Goal: Transaction & Acquisition: Obtain resource

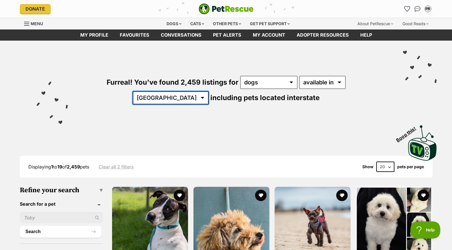
click at [209, 91] on select "[GEOGRAPHIC_DATA] [GEOGRAPHIC_DATA] [GEOGRAPHIC_DATA] [GEOGRAPHIC_DATA] [GEOGRA…" at bounding box center [171, 97] width 76 height 13
select select "QLD"
click at [209, 91] on select "Australia ACT NSW NT QLD SA TAS VIC WA" at bounding box center [171, 97] width 76 height 13
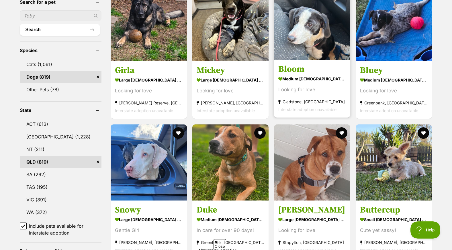
scroll to position [229, 0]
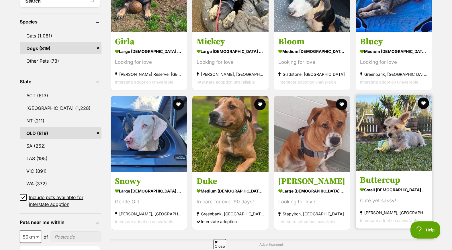
click at [381, 185] on h3 "Buttercup" at bounding box center [394, 180] width 68 height 11
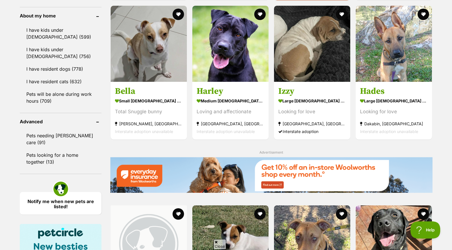
scroll to position [630, 0]
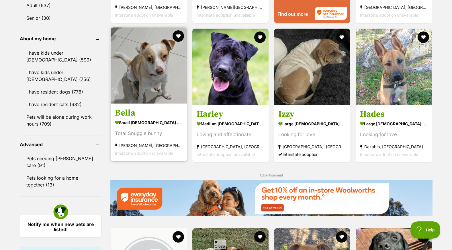
click at [128, 112] on h3 "Bella" at bounding box center [149, 113] width 68 height 11
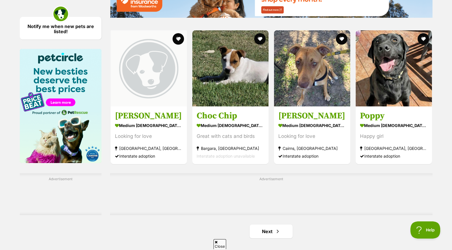
scroll to position [888, 0]
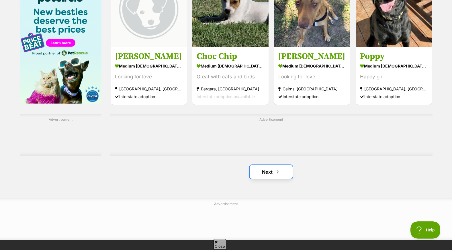
click at [272, 176] on link "Next" at bounding box center [270, 172] width 43 height 14
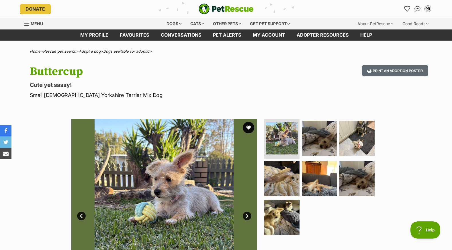
scroll to position [29, 0]
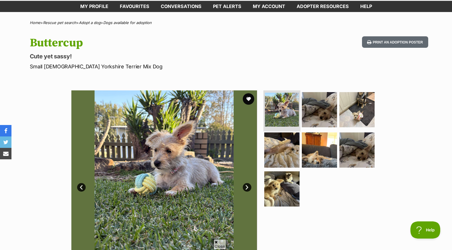
click at [278, 105] on img at bounding box center [282, 110] width 34 height 34
click at [311, 104] on img at bounding box center [319, 109] width 37 height 37
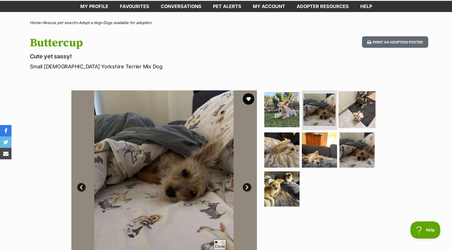
click at [355, 106] on img at bounding box center [356, 109] width 37 height 37
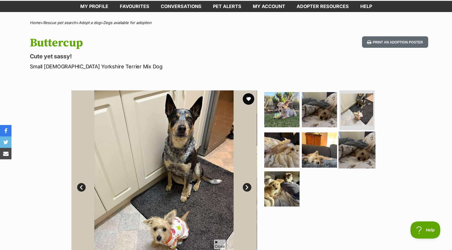
click at [362, 141] on img at bounding box center [356, 150] width 37 height 37
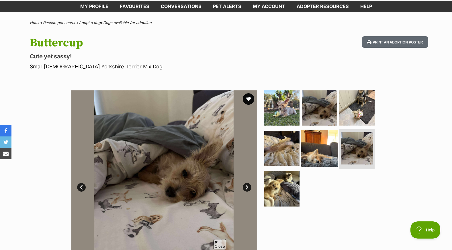
click at [322, 146] on img at bounding box center [319, 148] width 37 height 37
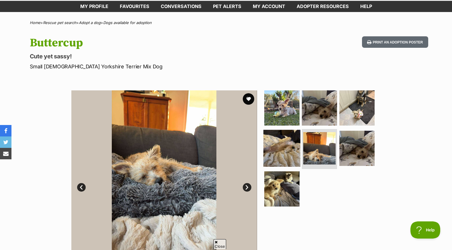
click at [290, 148] on img at bounding box center [281, 148] width 37 height 37
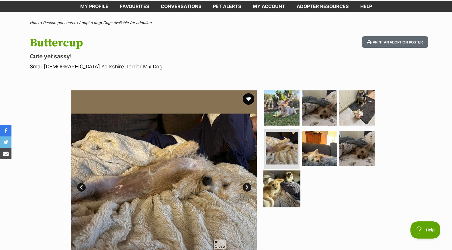
click at [284, 181] on img at bounding box center [281, 189] width 37 height 37
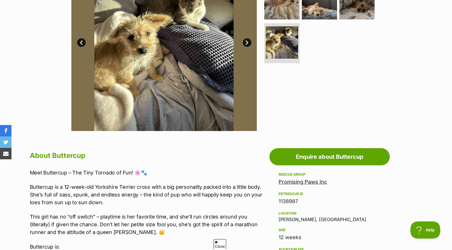
scroll to position [86, 0]
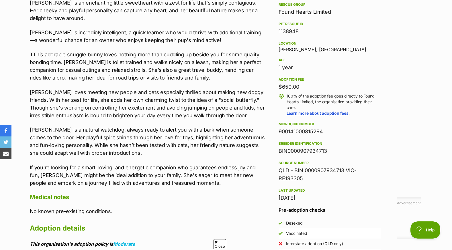
scroll to position [401, 0]
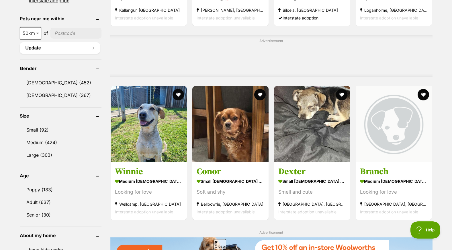
scroll to position [458, 0]
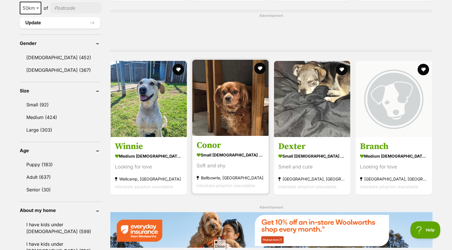
click at [209, 153] on link "Conor small [DEMOGRAPHIC_DATA] Dog Soft and shy Bellbowrie, [GEOGRAPHIC_DATA] I…" at bounding box center [230, 165] width 76 height 58
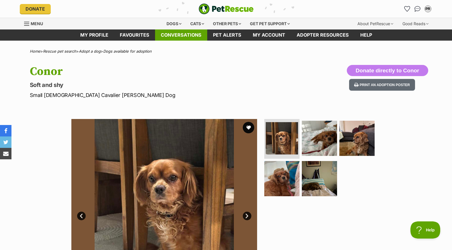
click at [183, 35] on link "Conversations" at bounding box center [181, 35] width 52 height 11
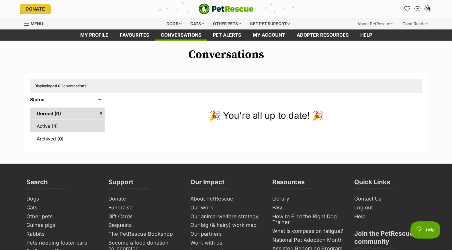
click at [56, 124] on link "Active (4)" at bounding box center [67, 126] width 75 height 12
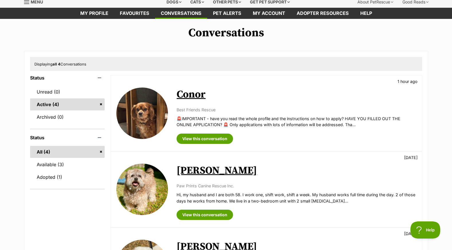
scroll to position [29, 0]
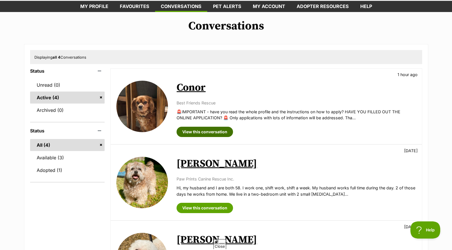
click at [215, 131] on link "View this conversation" at bounding box center [204, 132] width 56 height 10
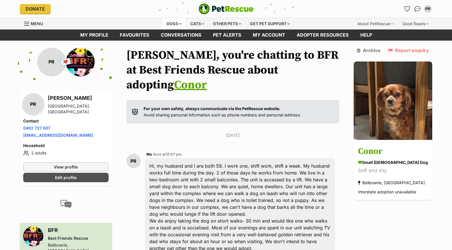
click at [171, 21] on div "Dogs" at bounding box center [173, 23] width 23 height 11
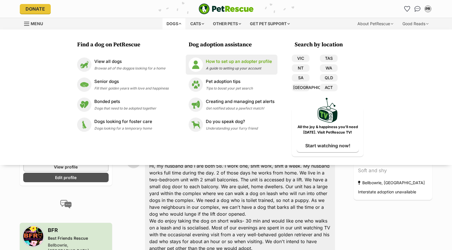
click at [241, 62] on p "How to set up an adopter profile" at bounding box center [239, 61] width 66 height 7
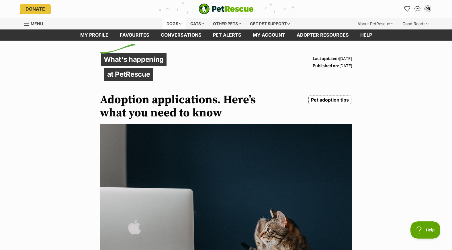
click at [171, 23] on div "Dogs" at bounding box center [173, 23] width 23 height 11
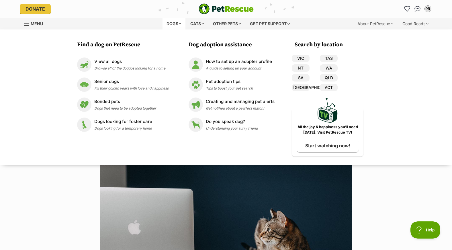
click at [31, 22] on span "Menu" at bounding box center [37, 23] width 12 height 5
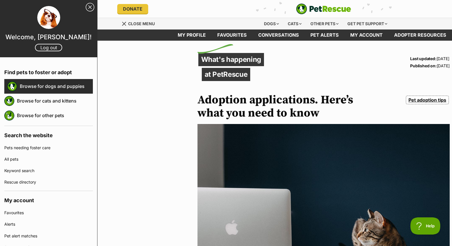
click at [60, 86] on link "Browse for dogs and puppies" at bounding box center [56, 86] width 73 height 12
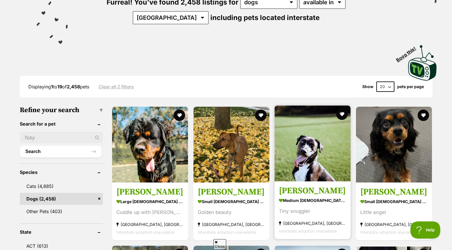
scroll to position [57, 0]
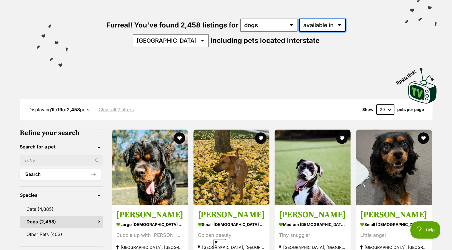
click at [317, 23] on select "available in located in" at bounding box center [322, 25] width 46 height 13
select select "disabled"
click at [299, 19] on select "available in located in" at bounding box center [322, 25] width 46 height 13
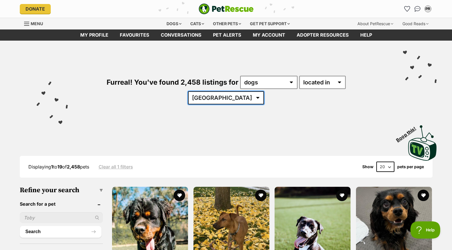
click at [264, 91] on select "Australia ACT NSW NT QLD SA TAS VIC WA" at bounding box center [226, 97] width 76 height 13
select select "QLD"
click at [264, 91] on select "Australia ACT NSW NT QLD SA TAS VIC WA" at bounding box center [226, 97] width 76 height 13
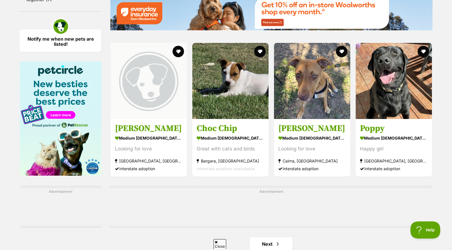
scroll to position [831, 0]
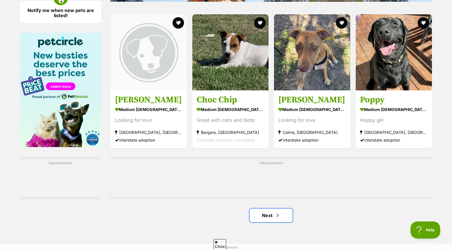
drag, startPoint x: 270, startPoint y: 213, endPoint x: 270, endPoint y: 208, distance: 5.4
click at [270, 213] on link "Next" at bounding box center [270, 216] width 43 height 14
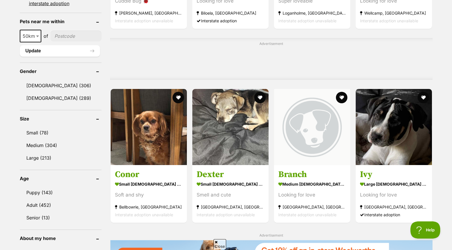
scroll to position [430, 0]
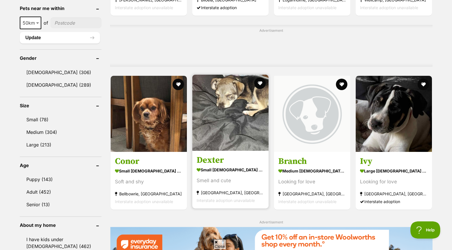
click at [226, 169] on strong "small [DEMOGRAPHIC_DATA] Dog" at bounding box center [230, 170] width 68 height 8
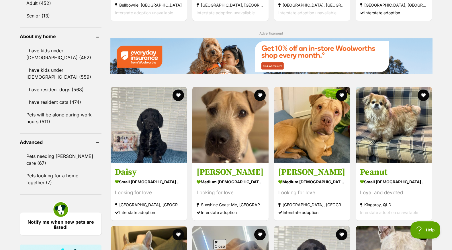
scroll to position [630, 0]
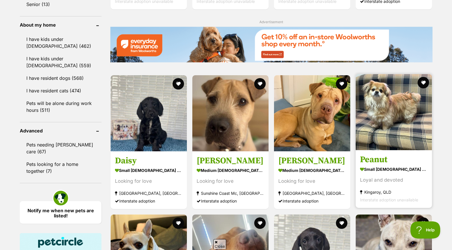
click at [390, 172] on strong "small [DEMOGRAPHIC_DATA] Dog" at bounding box center [394, 169] width 68 height 8
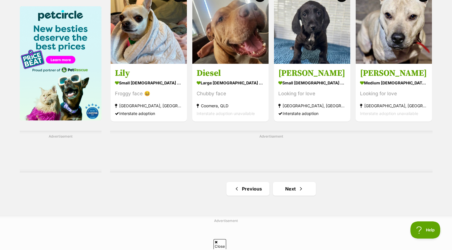
scroll to position [859, 0]
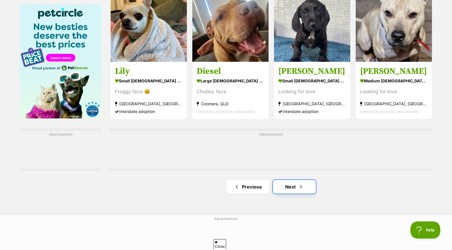
click at [303, 188] on link "Next" at bounding box center [294, 187] width 43 height 14
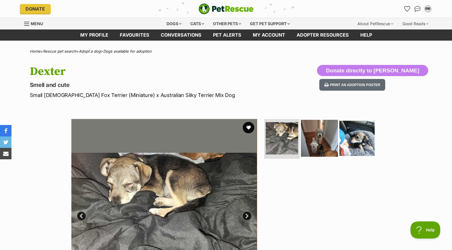
click at [312, 134] on img at bounding box center [319, 138] width 37 height 37
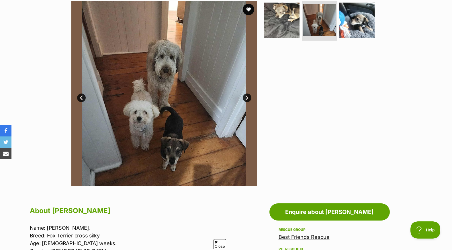
scroll to position [57, 0]
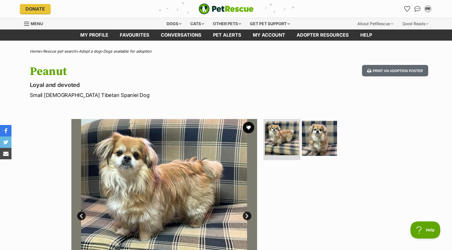
click at [291, 134] on img at bounding box center [282, 138] width 34 height 34
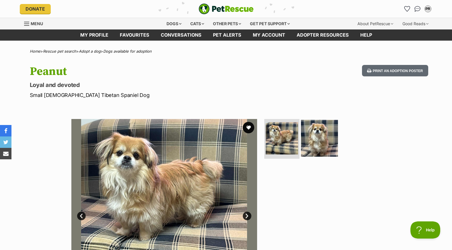
click at [320, 134] on img at bounding box center [319, 138] width 37 height 37
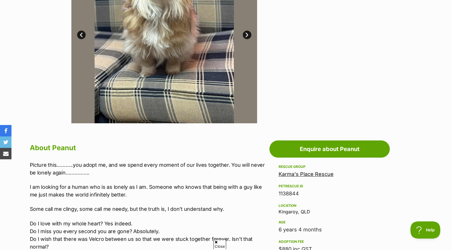
scroll to position [29, 0]
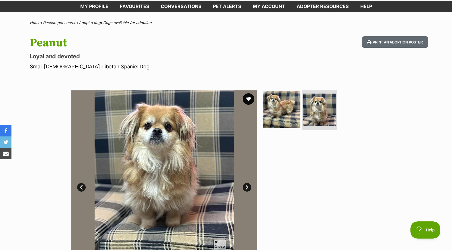
click at [278, 113] on img at bounding box center [281, 109] width 37 height 37
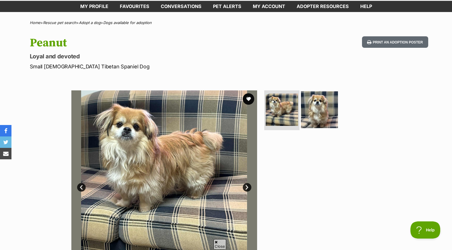
click at [321, 114] on img at bounding box center [319, 109] width 37 height 37
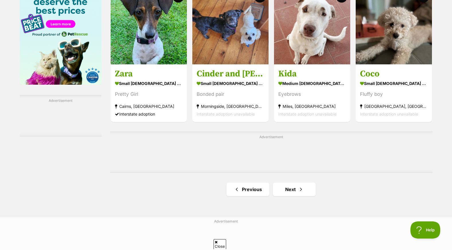
scroll to position [917, 0]
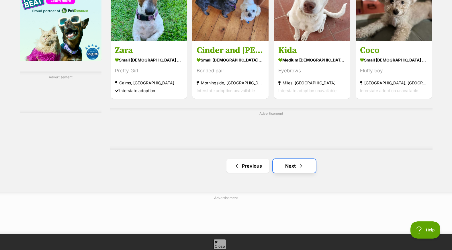
click at [289, 164] on link "Next" at bounding box center [294, 166] width 43 height 14
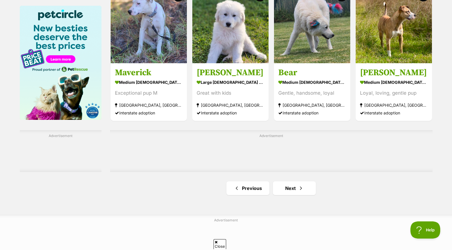
scroll to position [859, 0]
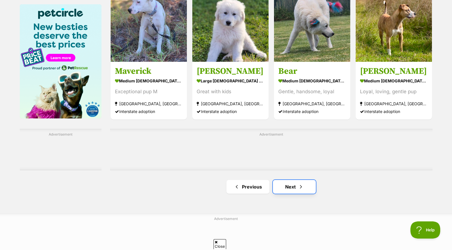
click at [308, 188] on link "Next" at bounding box center [294, 187] width 43 height 14
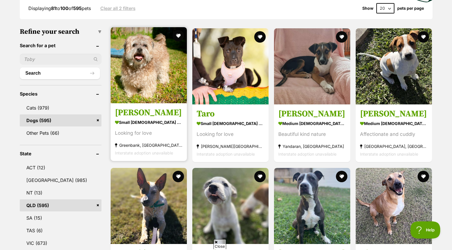
click at [174, 108] on link "Charlie small male Dog Looking for love Greenbank, QLD Interstate adoption unav…" at bounding box center [149, 132] width 76 height 58
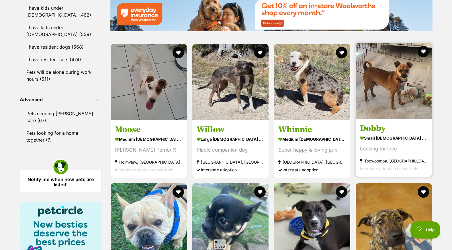
scroll to position [716, 0]
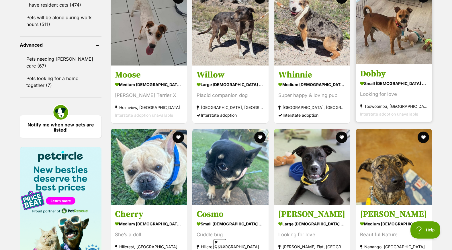
click at [383, 50] on img at bounding box center [393, 26] width 76 height 76
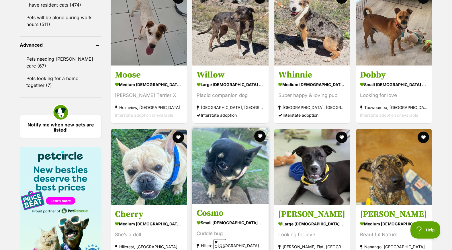
click at [230, 201] on img at bounding box center [230, 166] width 76 height 76
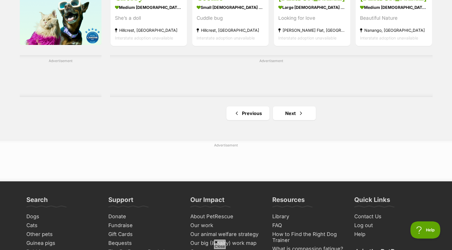
scroll to position [945, 0]
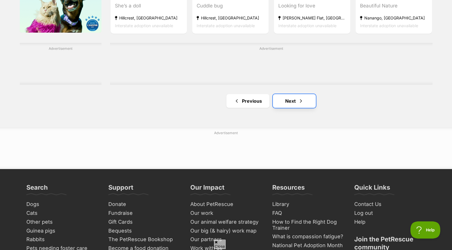
click at [295, 103] on link "Next" at bounding box center [294, 101] width 43 height 14
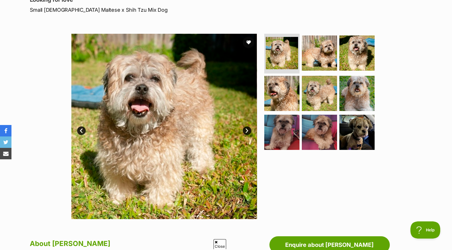
scroll to position [86, 0]
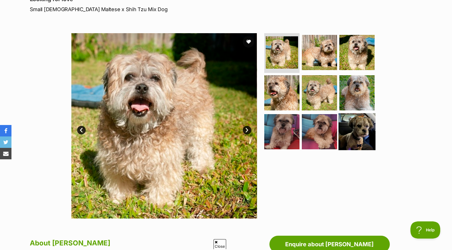
click at [360, 129] on img at bounding box center [356, 131] width 37 height 37
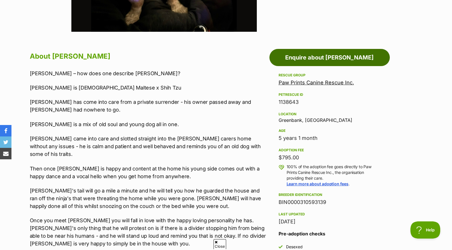
scroll to position [286, 0]
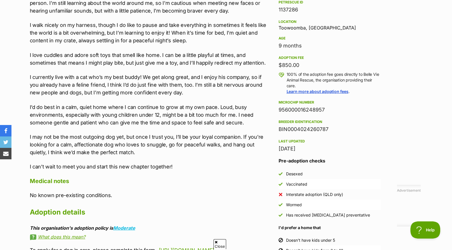
scroll to position [372, 0]
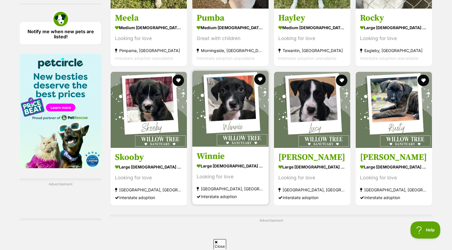
scroll to position [888, 0]
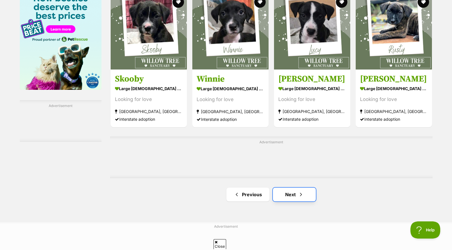
click at [301, 194] on span "Next page" at bounding box center [301, 194] width 6 height 7
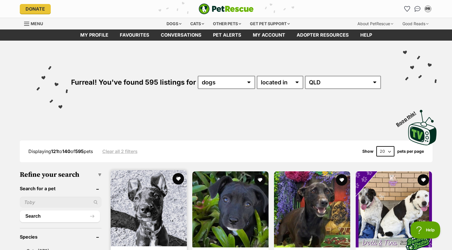
scroll to position [86, 0]
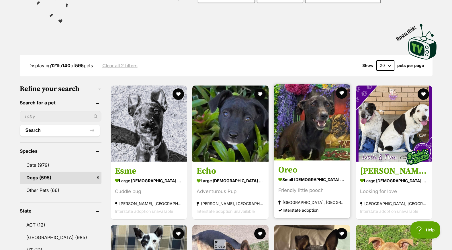
click at [309, 138] on img at bounding box center [312, 122] width 76 height 76
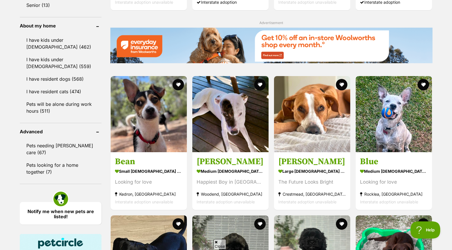
scroll to position [630, 0]
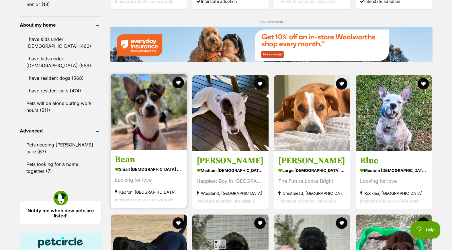
click at [131, 134] on img at bounding box center [149, 112] width 76 height 76
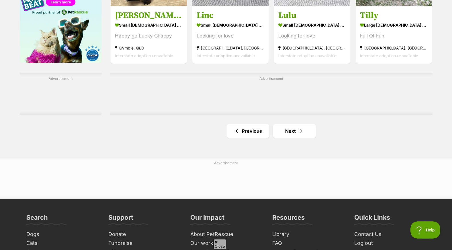
scroll to position [917, 0]
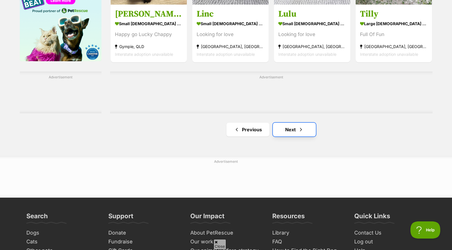
click at [299, 130] on span "Next page" at bounding box center [301, 129] width 6 height 7
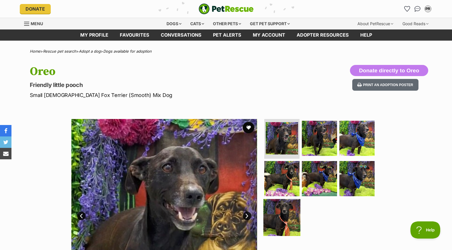
click at [280, 217] on img at bounding box center [281, 217] width 37 height 37
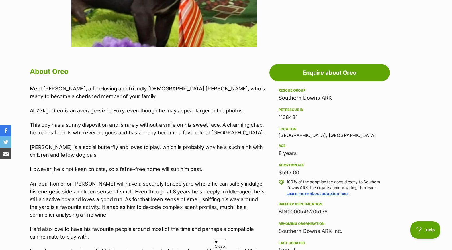
scroll to position [57, 0]
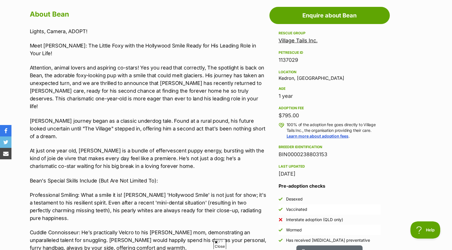
scroll to position [344, 0]
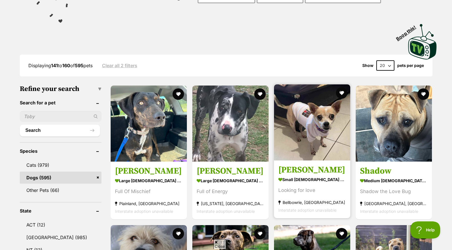
click at [286, 184] on strong "small female Dog" at bounding box center [312, 180] width 68 height 8
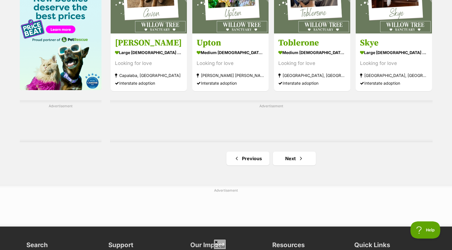
scroll to position [888, 0]
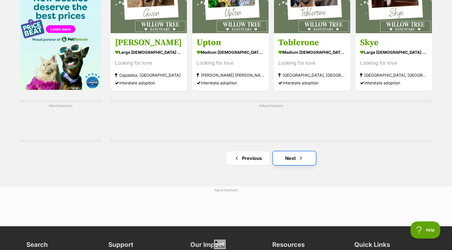
click at [299, 159] on span "Next page" at bounding box center [301, 158] width 6 height 7
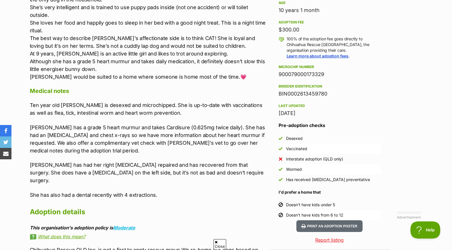
scroll to position [430, 0]
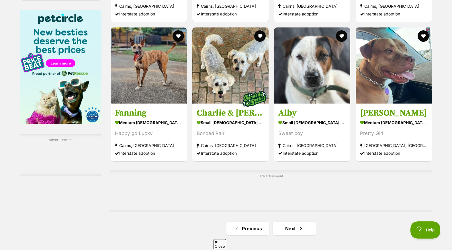
scroll to position [859, 0]
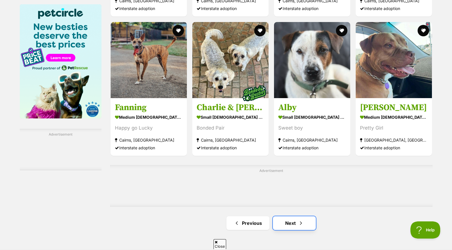
click at [287, 225] on link "Next" at bounding box center [294, 224] width 43 height 14
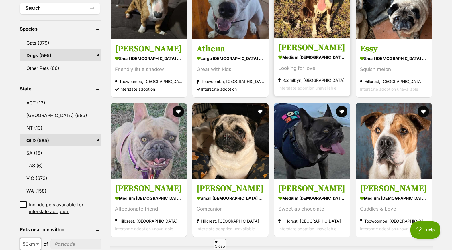
scroll to position [229, 0]
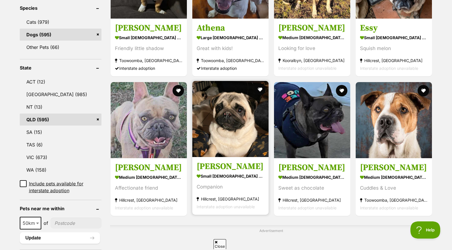
click at [214, 169] on h3 "Clarkeson" at bounding box center [230, 166] width 68 height 11
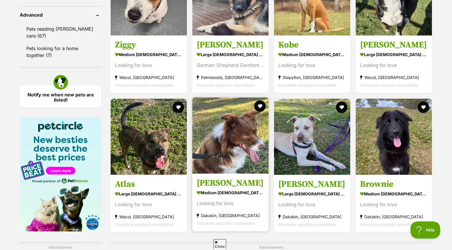
scroll to position [831, 0]
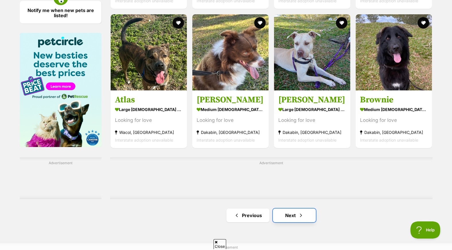
click at [297, 219] on link "Next" at bounding box center [294, 216] width 43 height 14
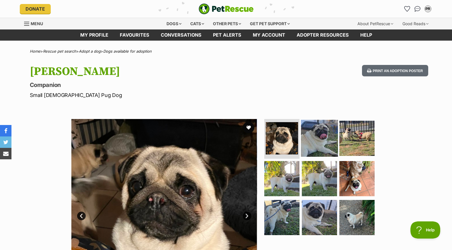
click at [315, 131] on img at bounding box center [319, 138] width 37 height 37
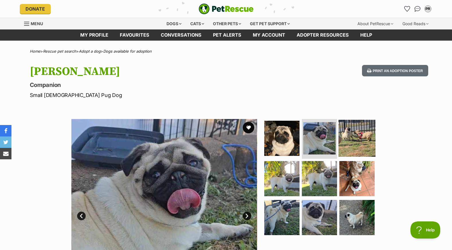
click at [350, 131] on img at bounding box center [356, 138] width 37 height 37
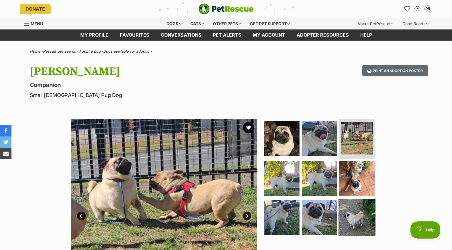
click at [356, 217] on img at bounding box center [356, 217] width 37 height 37
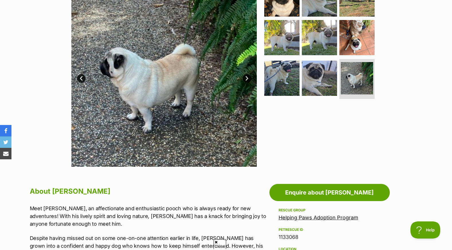
scroll to position [86, 0]
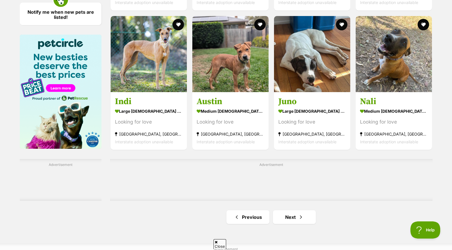
scroll to position [888, 0]
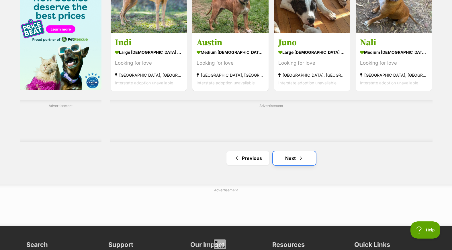
click at [298, 157] on span "Next page" at bounding box center [301, 158] width 6 height 7
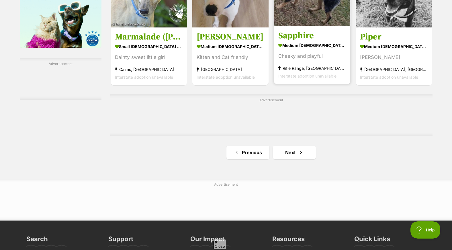
scroll to position [945, 0]
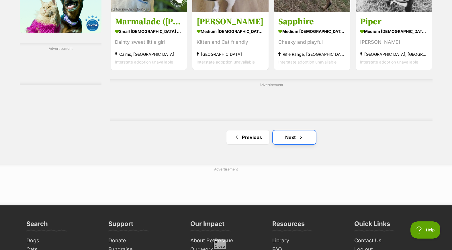
click at [302, 140] on span "Next page" at bounding box center [301, 137] width 6 height 7
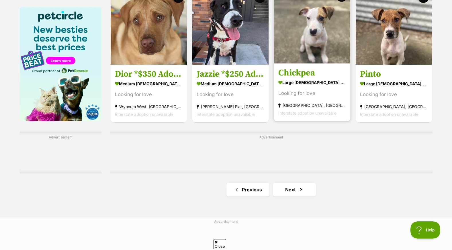
scroll to position [859, 0]
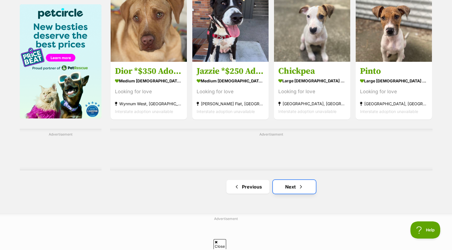
click at [291, 189] on link "Next" at bounding box center [294, 187] width 43 height 14
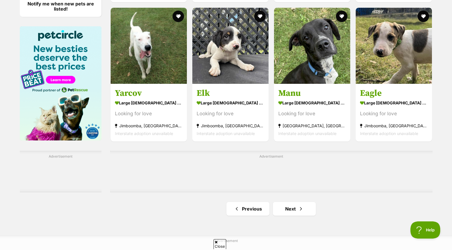
scroll to position [917, 0]
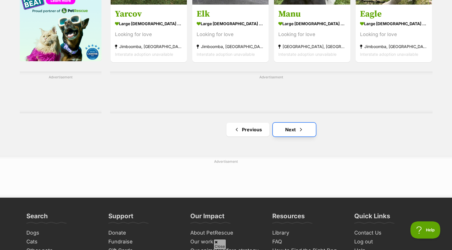
click at [296, 131] on link "Next" at bounding box center [294, 130] width 43 height 14
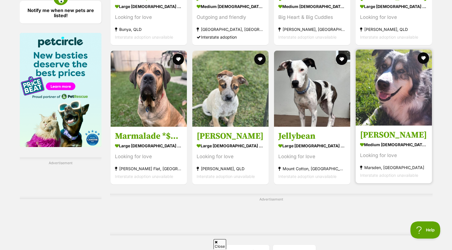
scroll to position [974, 0]
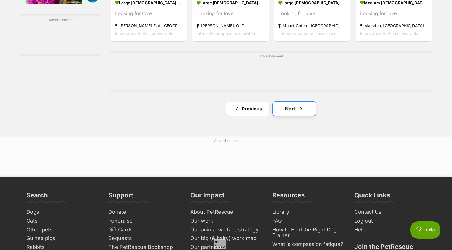
click at [290, 107] on link "Next" at bounding box center [294, 109] width 43 height 14
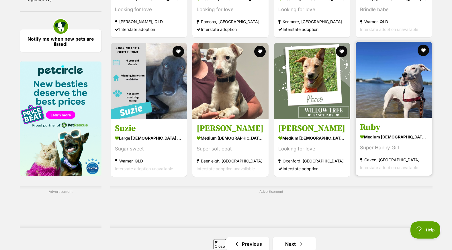
scroll to position [888, 0]
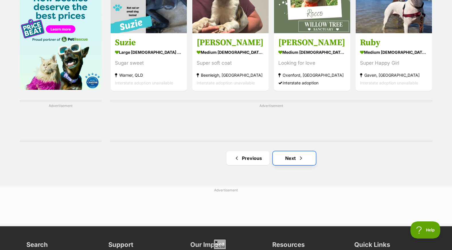
click at [294, 162] on link "Next" at bounding box center [294, 159] width 43 height 14
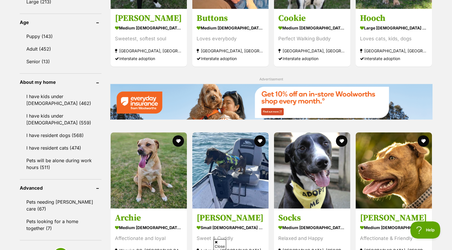
scroll to position [687, 0]
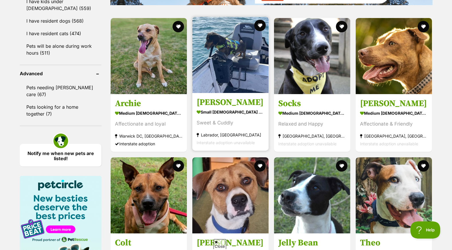
click at [232, 105] on h3 "[PERSON_NAME]" at bounding box center [230, 102] width 68 height 11
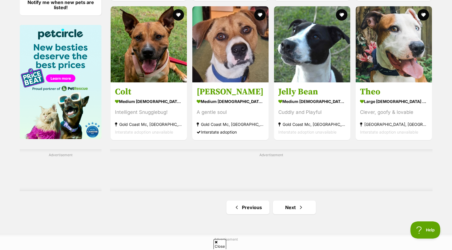
scroll to position [859, 0]
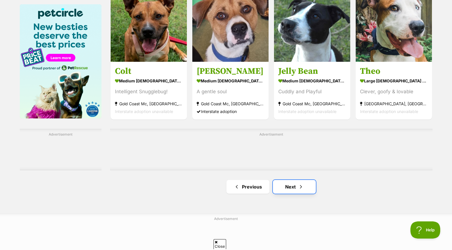
click at [296, 187] on link "Next" at bounding box center [294, 187] width 43 height 14
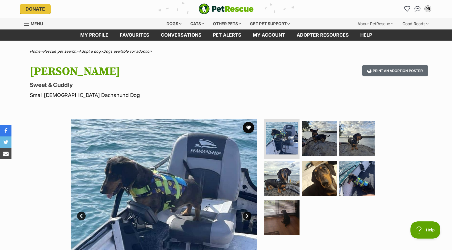
scroll to position [86, 0]
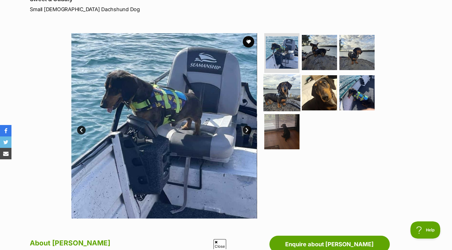
click at [288, 88] on img at bounding box center [281, 92] width 37 height 37
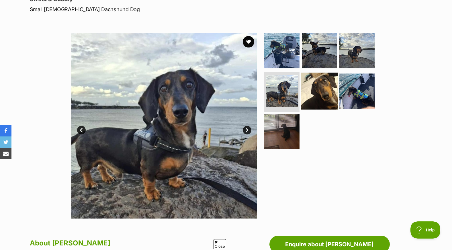
click at [315, 85] on img at bounding box center [319, 91] width 37 height 37
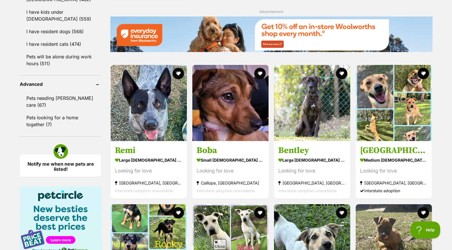
scroll to position [687, 0]
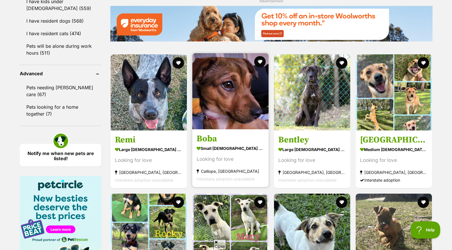
click at [227, 111] on img at bounding box center [230, 91] width 76 height 76
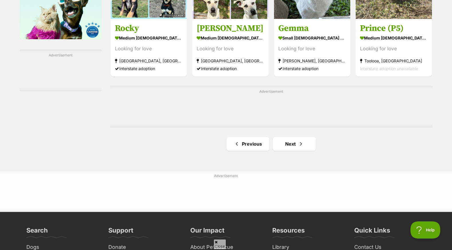
scroll to position [1003, 0]
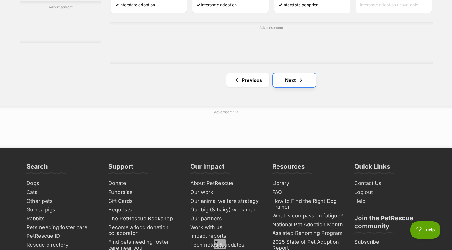
click at [296, 79] on link "Next" at bounding box center [294, 80] width 43 height 14
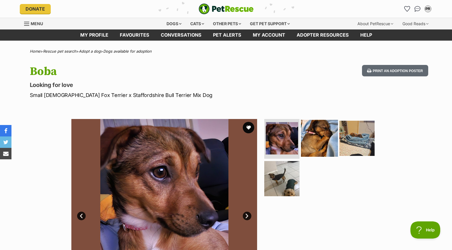
click at [319, 137] on img at bounding box center [319, 138] width 37 height 37
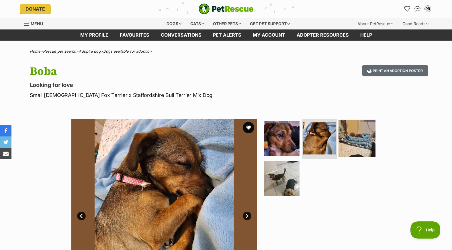
click at [360, 137] on img at bounding box center [356, 138] width 37 height 37
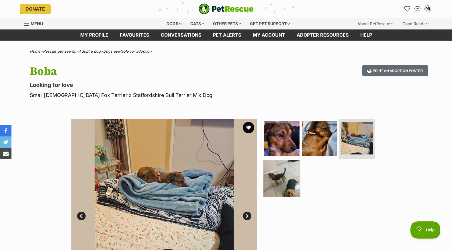
click at [280, 179] on img at bounding box center [281, 178] width 37 height 37
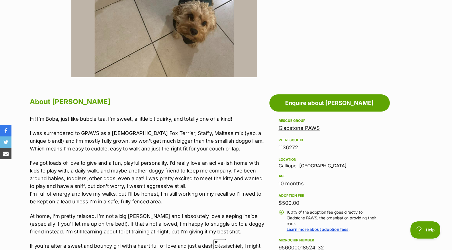
scroll to position [201, 0]
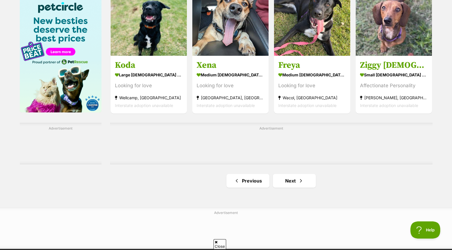
scroll to position [917, 0]
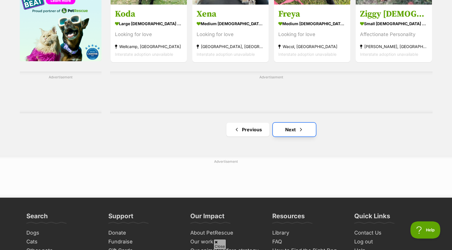
click at [285, 130] on link "Next" at bounding box center [294, 130] width 43 height 14
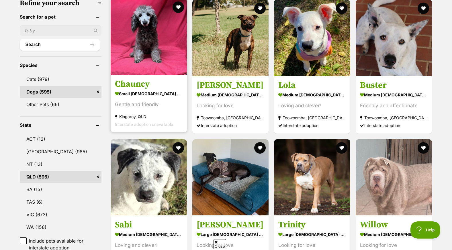
scroll to position [143, 0]
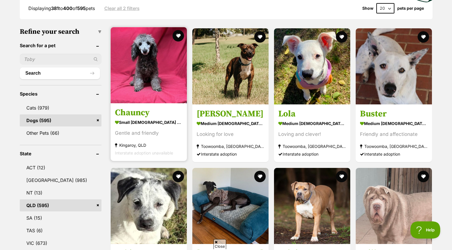
click at [143, 104] on link at bounding box center [149, 102] width 76 height 6
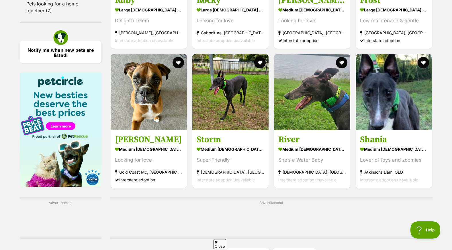
scroll to position [888, 0]
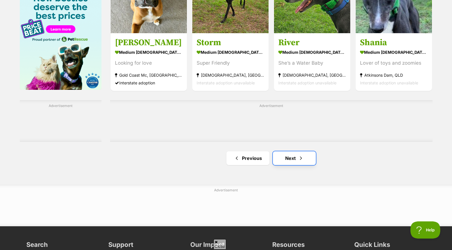
click at [300, 156] on link "Next" at bounding box center [294, 159] width 43 height 14
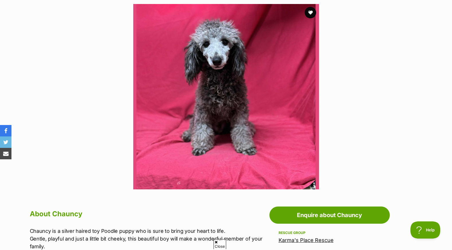
scroll to position [86, 0]
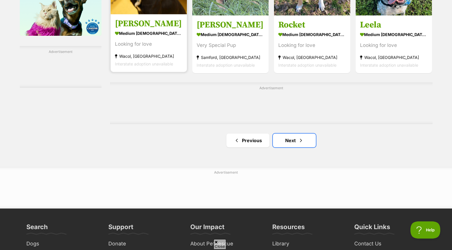
scroll to position [917, 0]
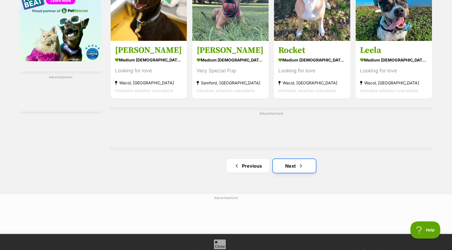
click at [300, 165] on span "Next page" at bounding box center [301, 166] width 6 height 7
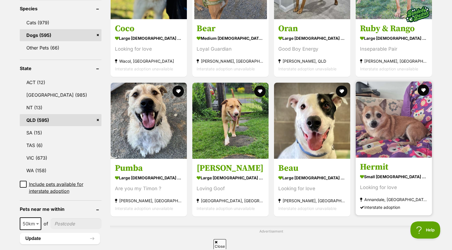
scroll to position [229, 0]
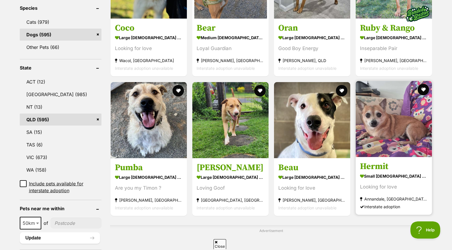
click at [385, 133] on img at bounding box center [393, 119] width 76 height 76
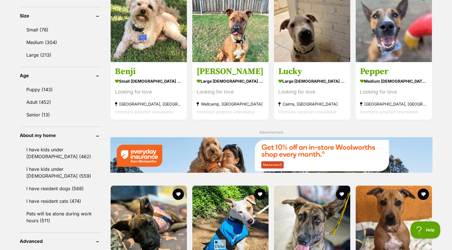
scroll to position [544, 0]
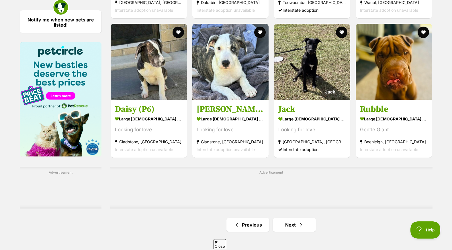
scroll to position [831, 0]
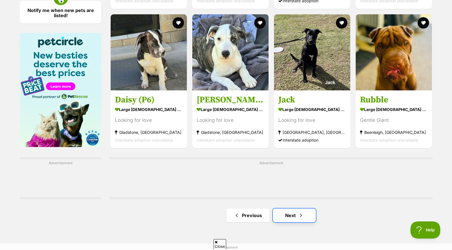
click at [299, 215] on span "Next page" at bounding box center [301, 215] width 6 height 7
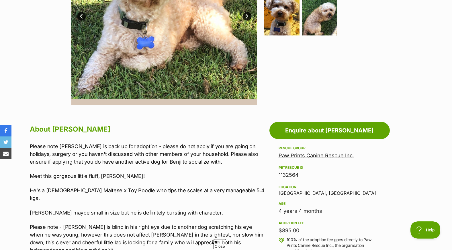
scroll to position [201, 0]
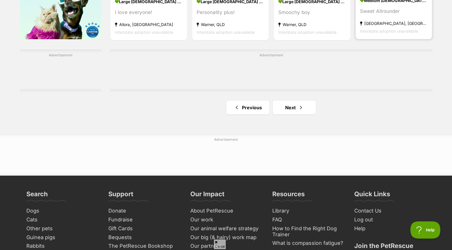
scroll to position [945, 0]
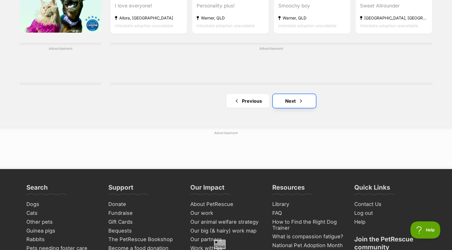
click at [288, 102] on link "Next" at bounding box center [294, 101] width 43 height 14
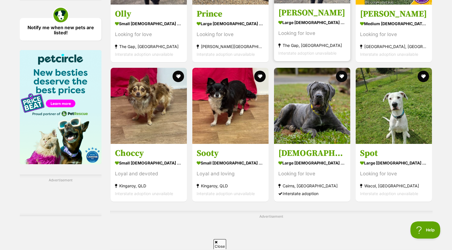
scroll to position [831, 0]
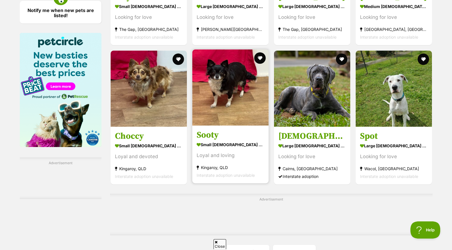
click at [229, 143] on strong "small female Dog" at bounding box center [230, 145] width 68 height 8
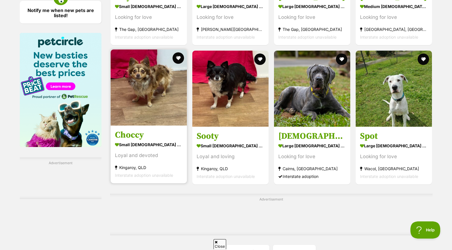
click at [145, 95] on img at bounding box center [149, 88] width 76 height 76
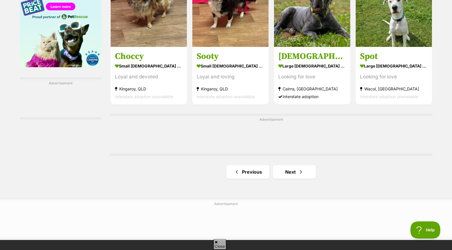
scroll to position [917, 0]
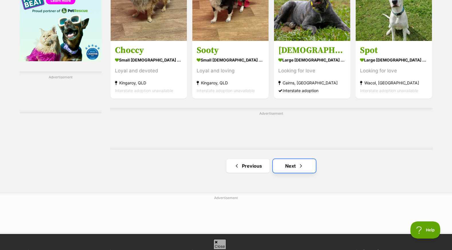
click at [306, 166] on link "Next" at bounding box center [294, 166] width 43 height 14
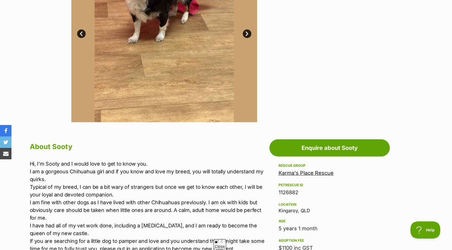
scroll to position [258, 0]
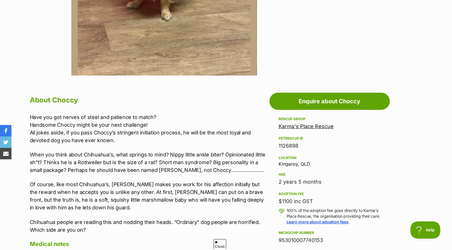
scroll to position [258, 0]
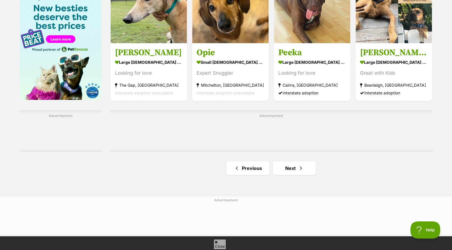
scroll to position [888, 0]
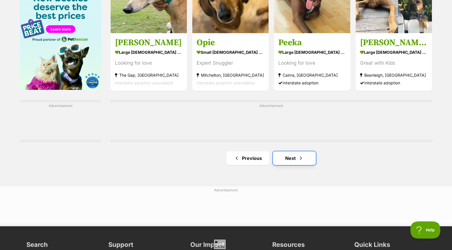
click at [296, 158] on link "Next" at bounding box center [294, 159] width 43 height 14
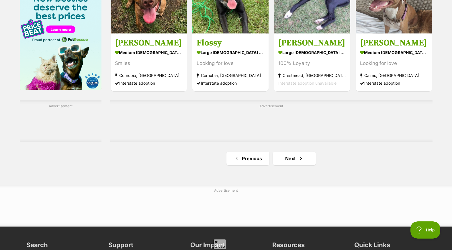
scroll to position [888, 0]
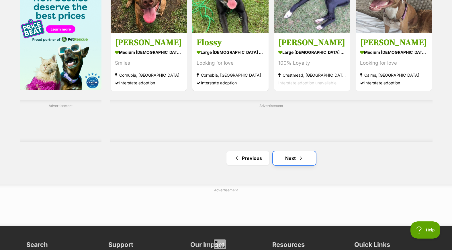
click at [294, 159] on link "Next" at bounding box center [294, 159] width 43 height 14
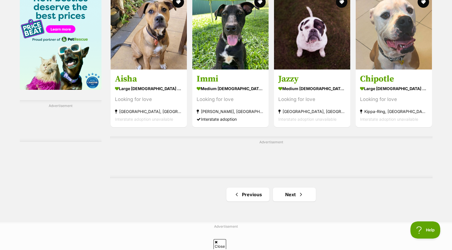
scroll to position [917, 0]
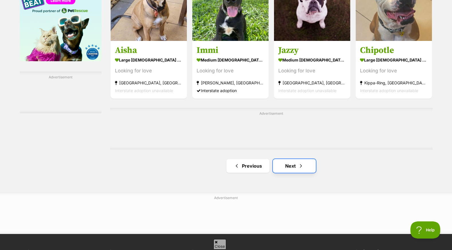
click at [295, 164] on link "Next" at bounding box center [294, 166] width 43 height 14
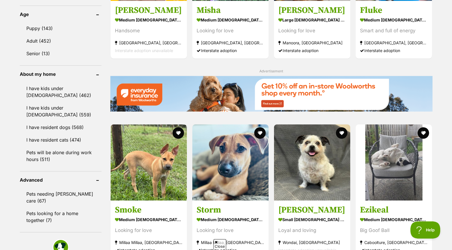
scroll to position [630, 0]
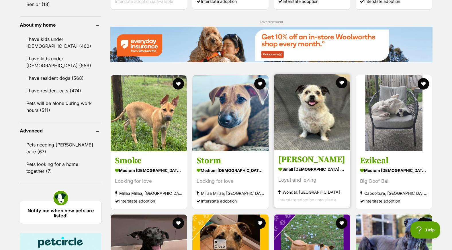
click at [304, 154] on article "Marty small male Dog Loyal and loving Wondai, QLD Interstate adoption unavailab…" at bounding box center [311, 141] width 77 height 135
click at [292, 160] on h3 "Marty" at bounding box center [312, 159] width 68 height 11
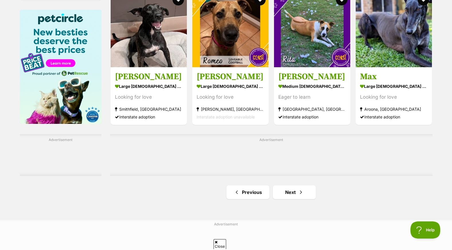
scroll to position [888, 0]
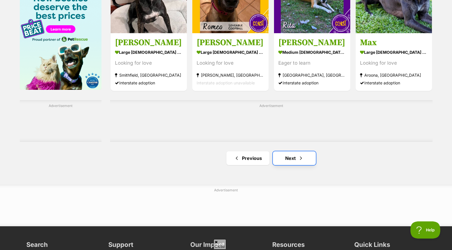
click at [290, 159] on link "Next" at bounding box center [294, 159] width 43 height 14
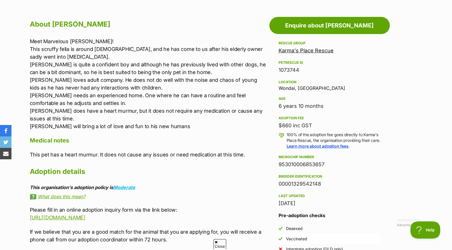
scroll to position [315, 0]
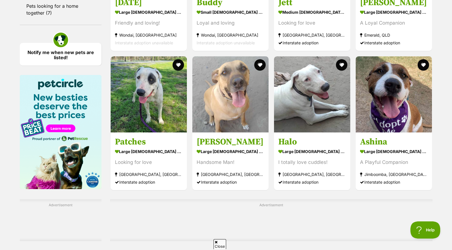
scroll to position [859, 0]
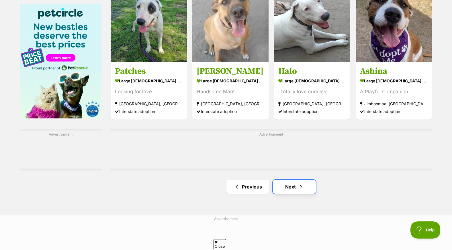
click at [291, 185] on link "Next" at bounding box center [294, 187] width 43 height 14
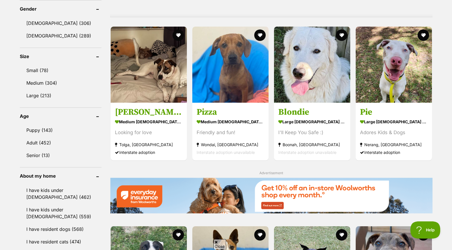
scroll to position [458, 0]
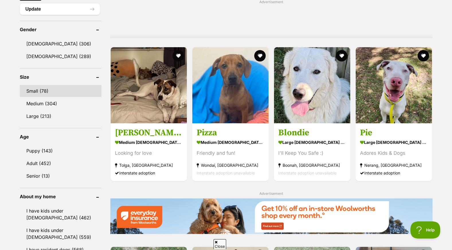
click at [55, 89] on link "Small (78)" at bounding box center [61, 91] width 82 height 12
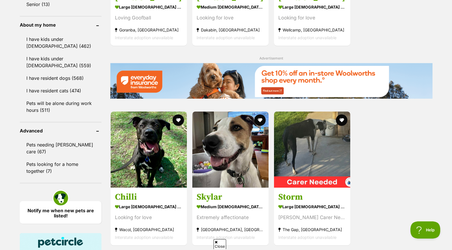
scroll to position [745, 0]
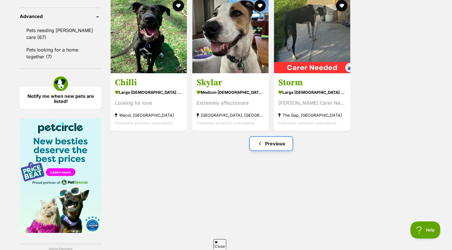
click at [275, 148] on link "Previous" at bounding box center [270, 144] width 43 height 14
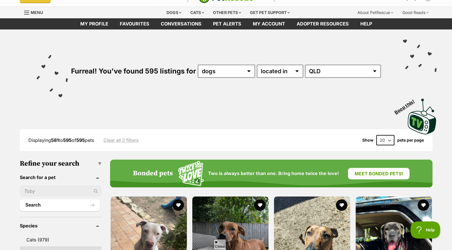
scroll to position [0, 0]
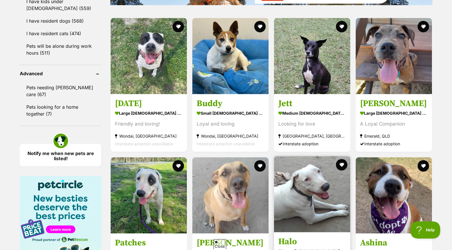
scroll to position [773, 0]
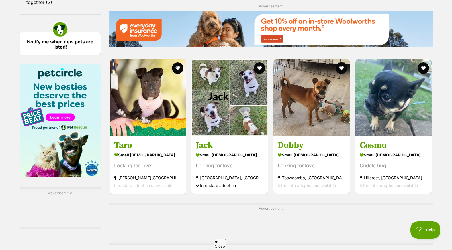
scroll to position [917, 0]
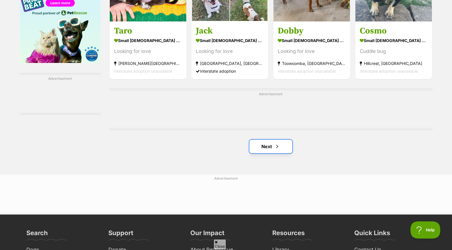
click at [274, 140] on link "Next" at bounding box center [270, 147] width 43 height 14
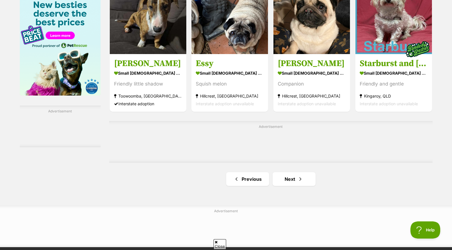
scroll to position [859, 0]
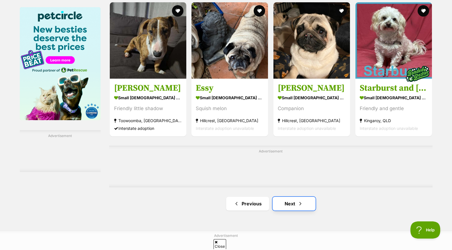
click at [296, 197] on link "Next" at bounding box center [293, 204] width 43 height 14
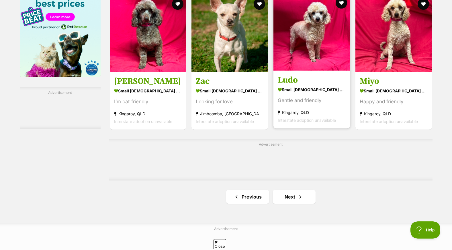
scroll to position [917, 0]
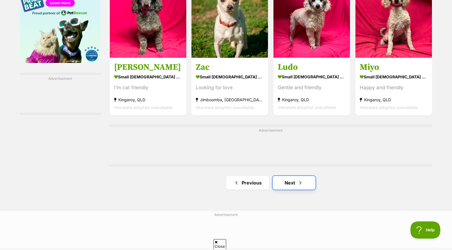
click at [304, 176] on link "Next" at bounding box center [293, 183] width 43 height 14
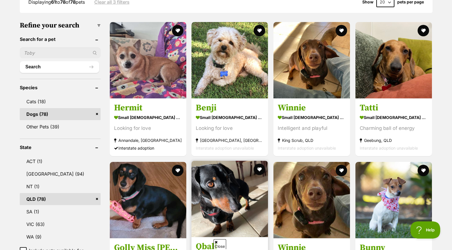
scroll to position [143, 0]
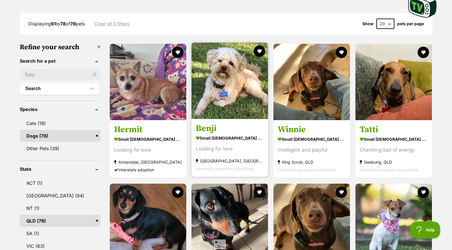
click at [232, 66] on img at bounding box center [229, 81] width 76 height 76
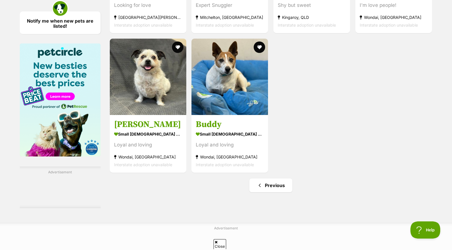
scroll to position [831, 0]
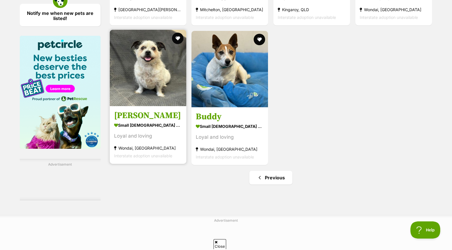
click at [160, 67] on img at bounding box center [148, 68] width 76 height 76
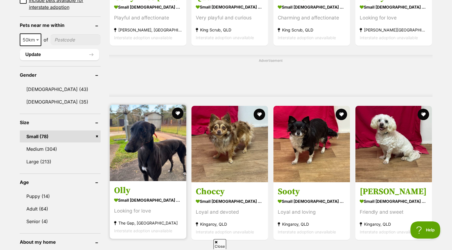
scroll to position [458, 0]
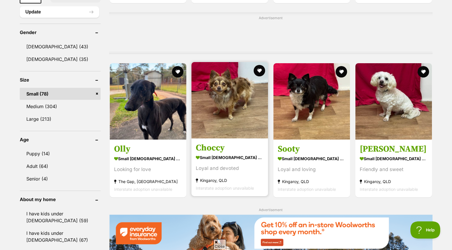
click at [229, 97] on img at bounding box center [229, 100] width 76 height 76
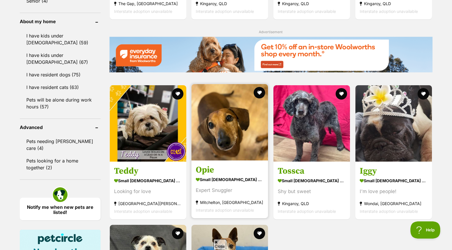
scroll to position [659, 0]
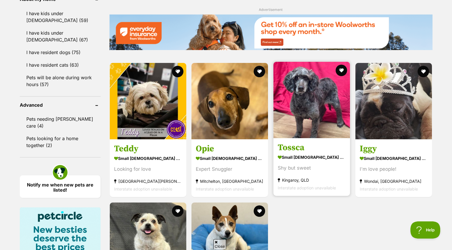
click at [299, 109] on img at bounding box center [311, 100] width 76 height 76
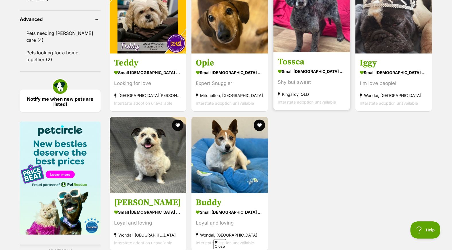
scroll to position [802, 0]
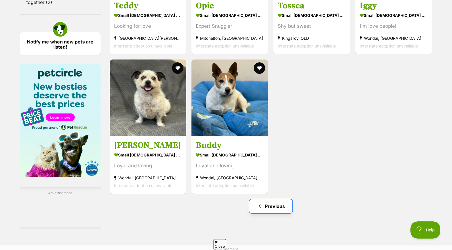
drag, startPoint x: 254, startPoint y: 190, endPoint x: 259, endPoint y: 187, distance: 6.0
click at [254, 200] on link "Previous" at bounding box center [270, 207] width 43 height 14
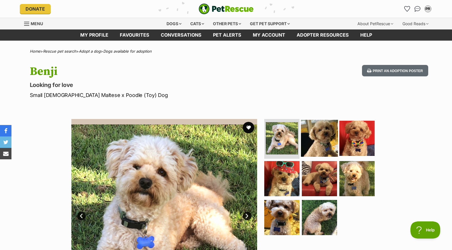
click at [322, 137] on img at bounding box center [319, 138] width 37 height 37
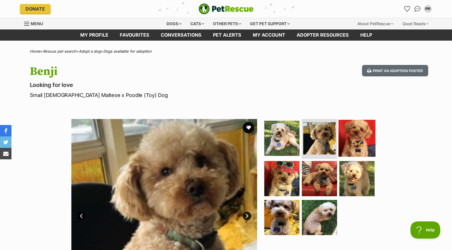
click at [358, 137] on img at bounding box center [356, 138] width 37 height 37
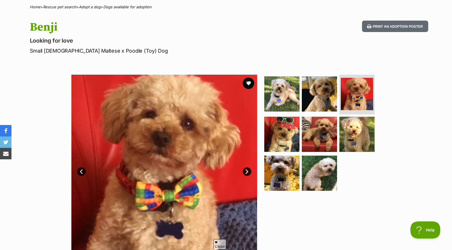
scroll to position [86, 0]
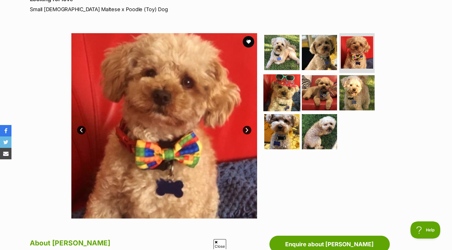
click at [289, 98] on img at bounding box center [281, 92] width 37 height 37
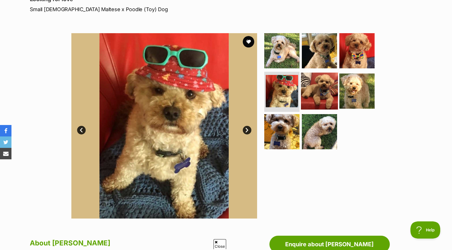
click at [330, 89] on img at bounding box center [319, 91] width 37 height 37
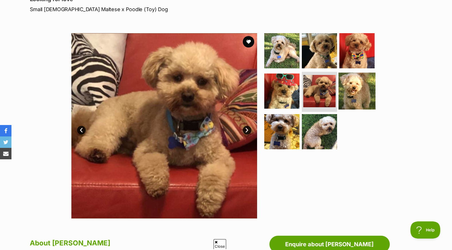
click at [369, 90] on img at bounding box center [356, 91] width 37 height 37
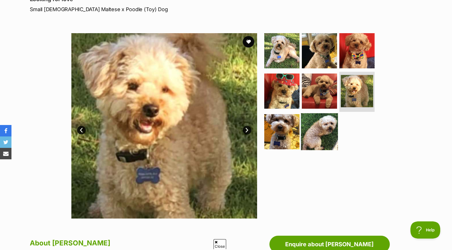
click at [327, 127] on img at bounding box center [319, 131] width 37 height 37
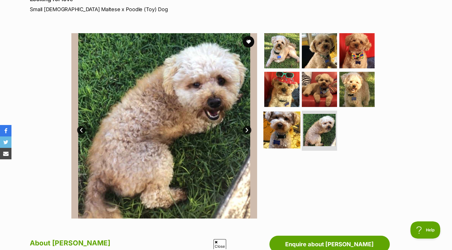
click at [290, 127] on img at bounding box center [281, 130] width 37 height 37
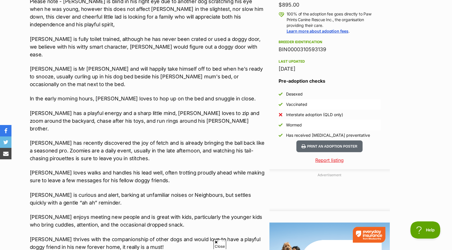
scroll to position [430, 0]
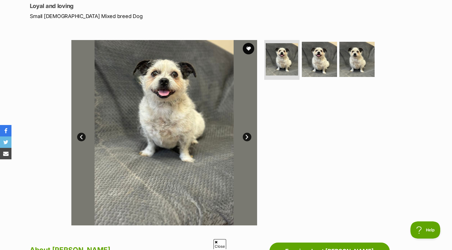
scroll to position [86, 0]
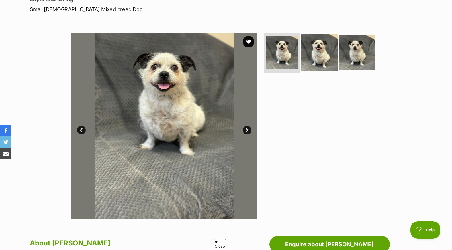
click at [317, 46] on img at bounding box center [319, 52] width 37 height 37
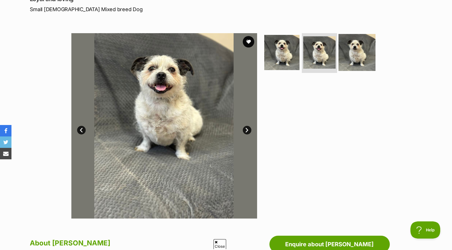
click at [360, 54] on img at bounding box center [356, 52] width 37 height 37
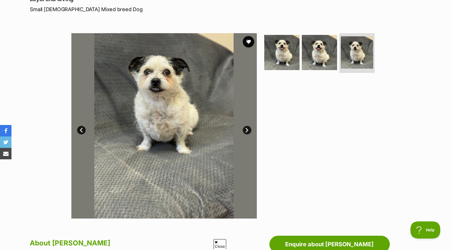
click at [81, 129] on link "Prev" at bounding box center [81, 130] width 9 height 9
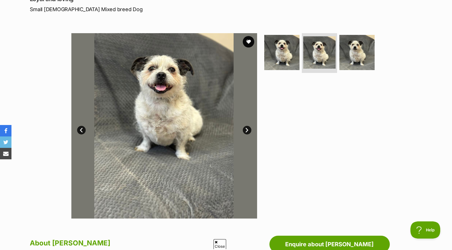
click at [81, 129] on link "Prev" at bounding box center [81, 130] width 9 height 9
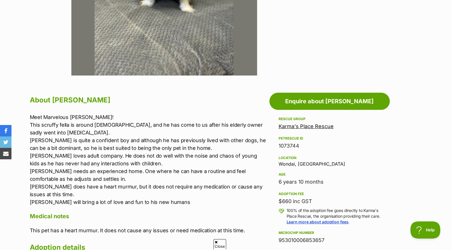
scroll to position [0, 0]
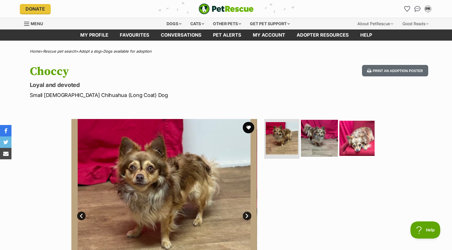
click at [310, 139] on img at bounding box center [319, 138] width 37 height 37
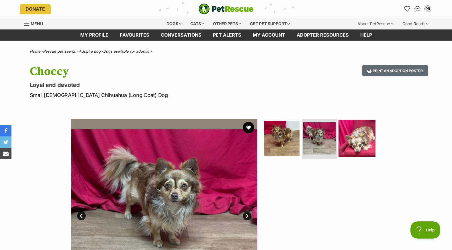
click at [353, 126] on img at bounding box center [356, 138] width 37 height 37
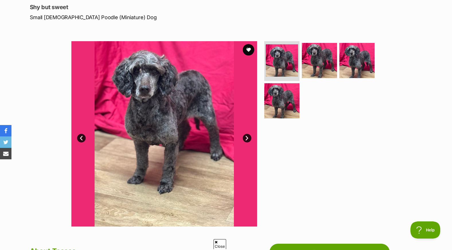
scroll to position [57, 0]
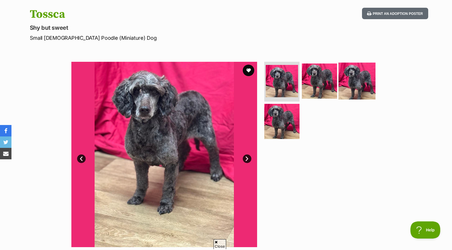
click at [359, 76] on img at bounding box center [356, 80] width 37 height 37
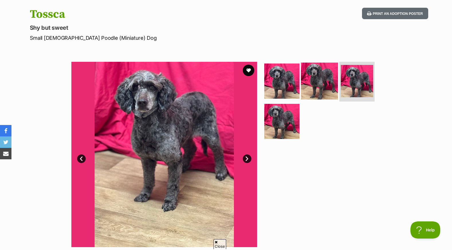
click at [325, 76] on img at bounding box center [319, 80] width 37 height 37
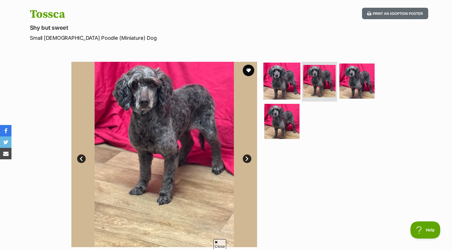
click at [280, 78] on img at bounding box center [281, 80] width 37 height 37
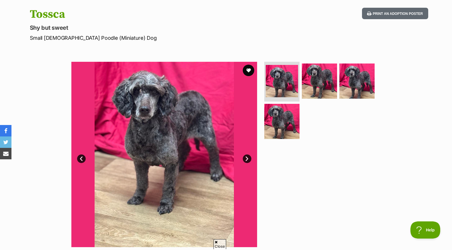
click at [247, 158] on link "Next" at bounding box center [247, 159] width 9 height 9
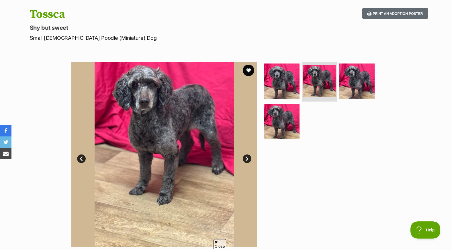
click at [249, 157] on link "Next" at bounding box center [247, 159] width 9 height 9
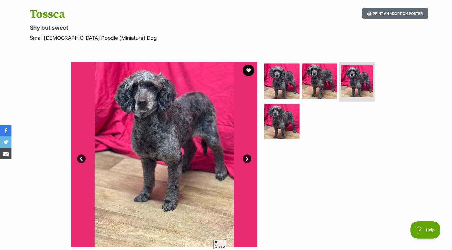
click at [247, 158] on link "Next" at bounding box center [247, 159] width 9 height 9
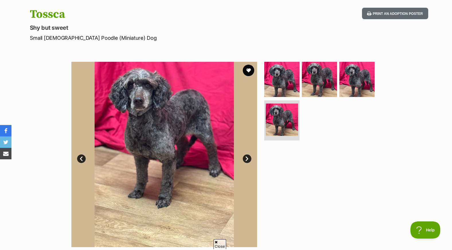
click at [246, 158] on link "Next" at bounding box center [247, 159] width 9 height 9
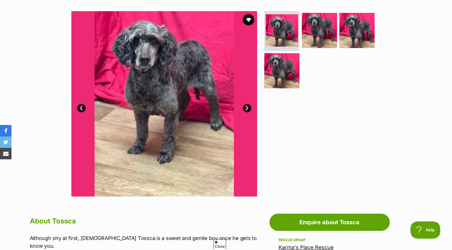
scroll to position [115, 0]
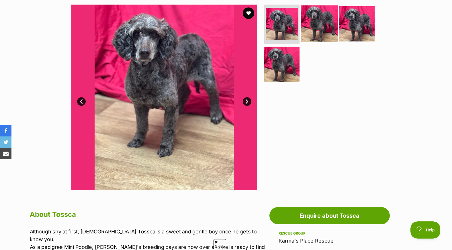
click at [316, 18] on img at bounding box center [319, 23] width 37 height 37
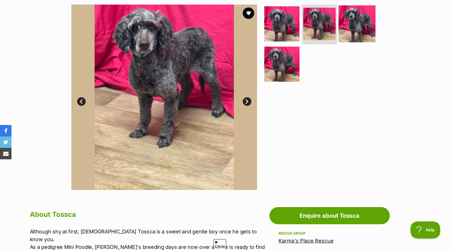
click at [358, 19] on img at bounding box center [356, 23] width 37 height 37
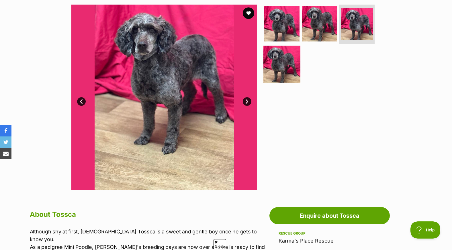
click at [291, 56] on img at bounding box center [281, 64] width 37 height 37
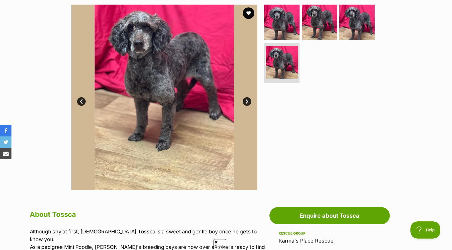
scroll to position [0, 0]
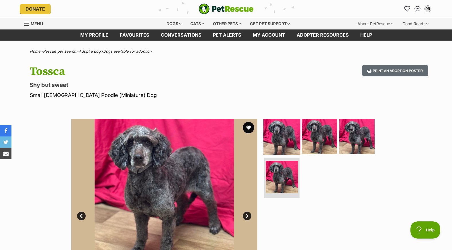
click at [277, 137] on img at bounding box center [281, 136] width 37 height 37
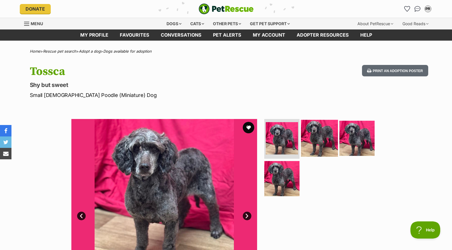
click at [319, 136] on img at bounding box center [319, 138] width 37 height 37
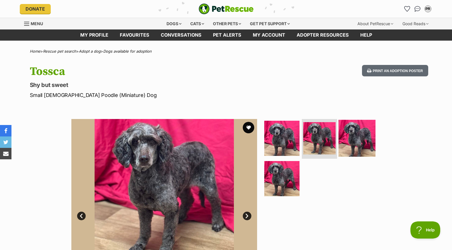
click at [365, 131] on img at bounding box center [356, 138] width 37 height 37
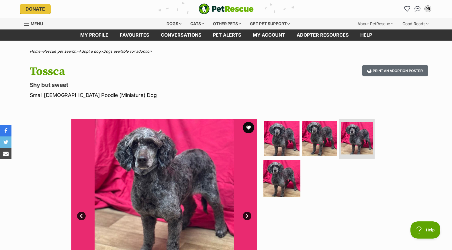
click at [286, 176] on img at bounding box center [281, 178] width 37 height 37
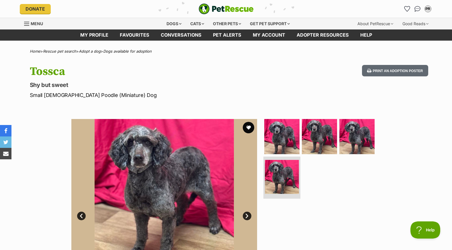
click at [286, 172] on img at bounding box center [282, 177] width 34 height 34
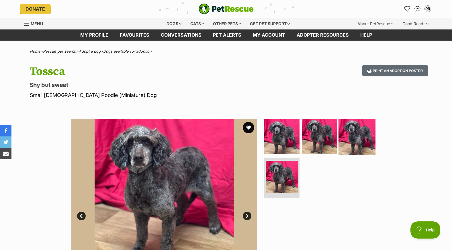
click at [364, 129] on img at bounding box center [356, 136] width 37 height 37
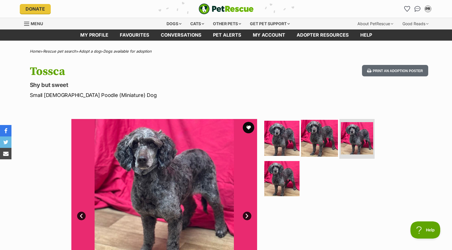
click at [323, 133] on img at bounding box center [319, 138] width 37 height 37
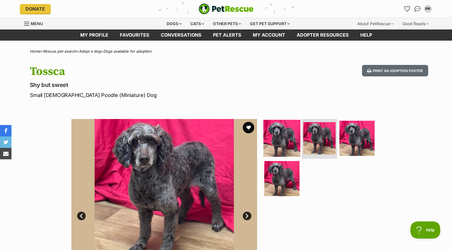
click at [288, 135] on img at bounding box center [281, 138] width 37 height 37
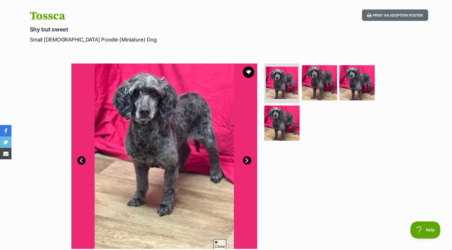
scroll to position [86, 0]
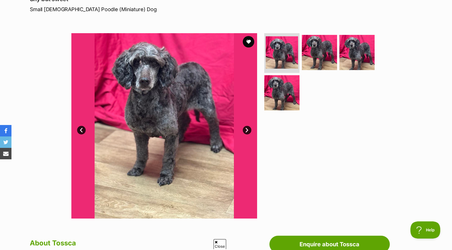
click at [80, 128] on link "Prev" at bounding box center [81, 130] width 9 height 9
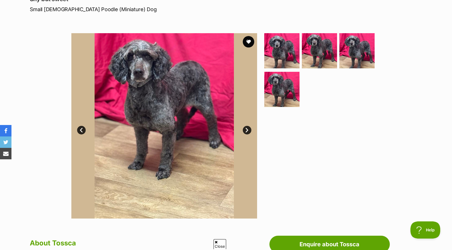
click at [250, 129] on link "Next" at bounding box center [247, 130] width 9 height 9
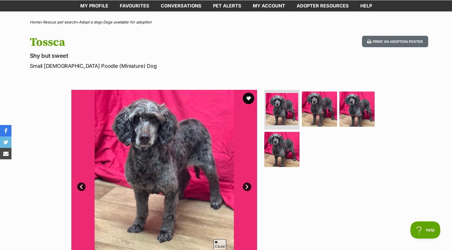
scroll to position [0, 0]
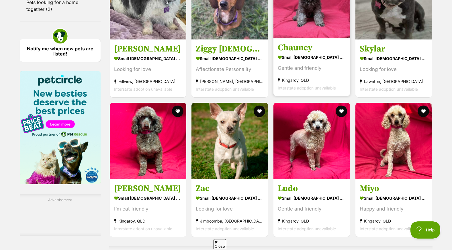
scroll to position [802, 0]
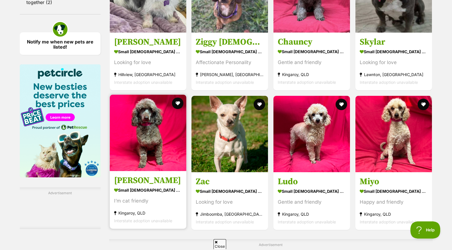
click at [160, 126] on img at bounding box center [148, 133] width 76 height 76
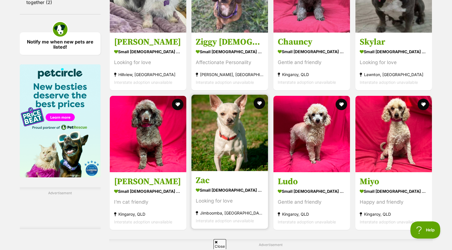
click at [226, 146] on img at bounding box center [229, 133] width 76 height 76
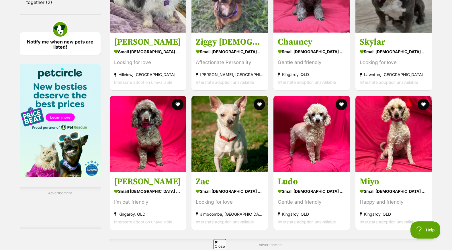
scroll to position [888, 0]
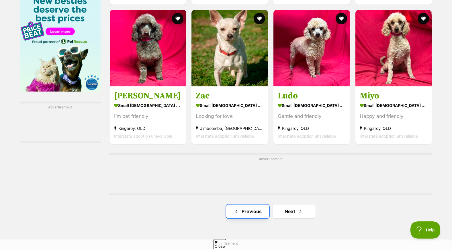
click at [249, 205] on link "Previous" at bounding box center [247, 212] width 43 height 14
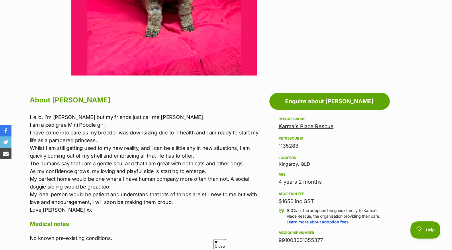
scroll to position [86, 0]
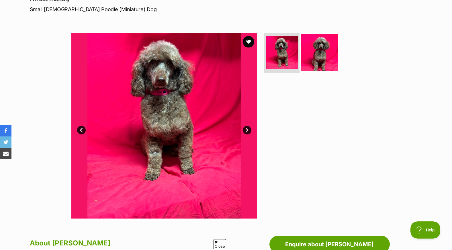
click at [319, 50] on img at bounding box center [319, 52] width 37 height 37
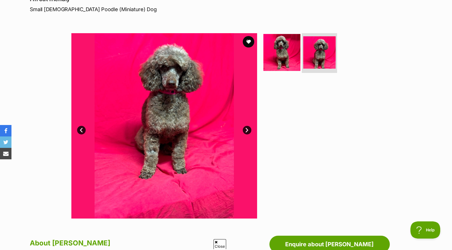
click at [282, 50] on img at bounding box center [281, 52] width 37 height 37
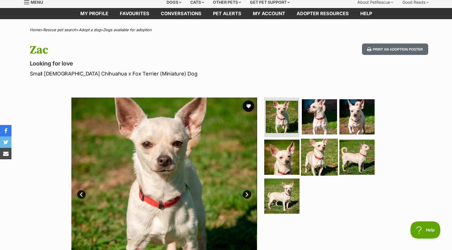
scroll to position [29, 0]
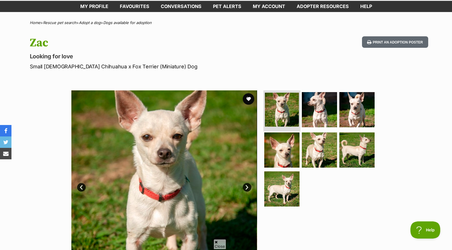
drag, startPoint x: 278, startPoint y: 103, endPoint x: 299, endPoint y: 99, distance: 22.1
click at [278, 103] on img at bounding box center [282, 110] width 34 height 34
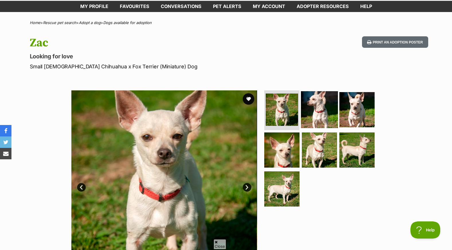
click at [319, 102] on img at bounding box center [319, 109] width 37 height 37
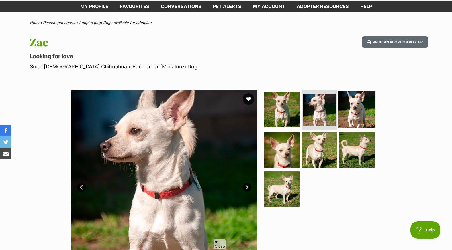
click at [356, 103] on img at bounding box center [356, 109] width 37 height 37
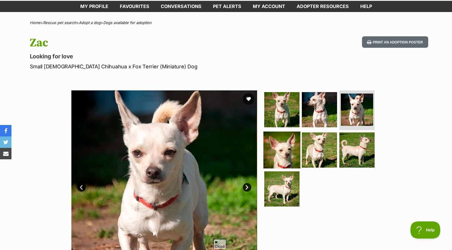
click at [283, 148] on img at bounding box center [281, 150] width 37 height 37
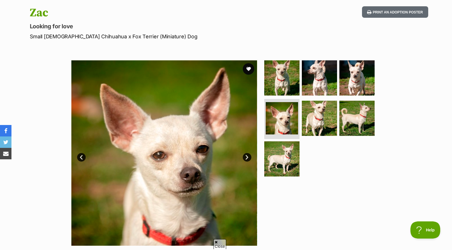
scroll to position [86, 0]
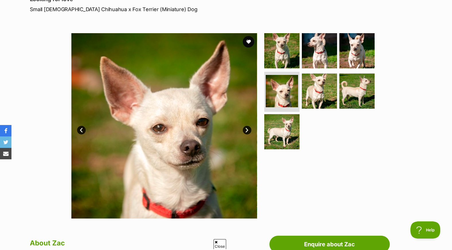
click at [246, 129] on link "Next" at bounding box center [247, 130] width 9 height 9
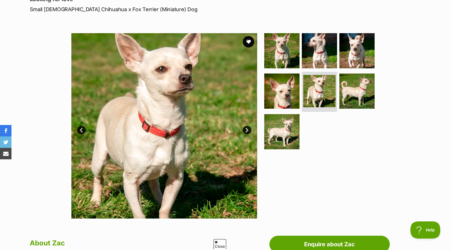
click at [247, 128] on link "Next" at bounding box center [247, 130] width 9 height 9
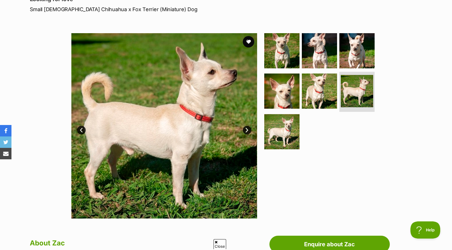
click at [247, 128] on link "Next" at bounding box center [247, 130] width 9 height 9
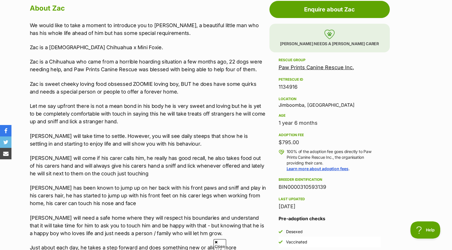
scroll to position [286, 0]
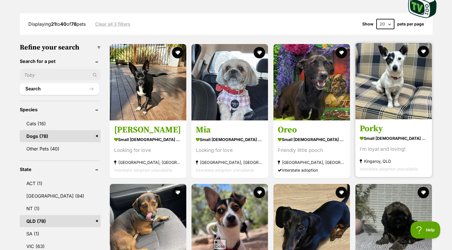
scroll to position [201, 0]
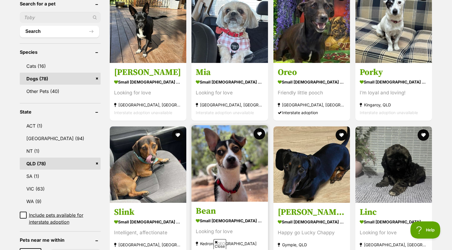
click at [231, 180] on img at bounding box center [229, 163] width 76 height 76
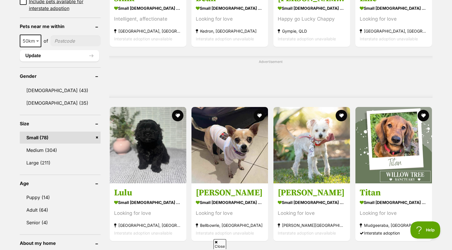
scroll to position [430, 0]
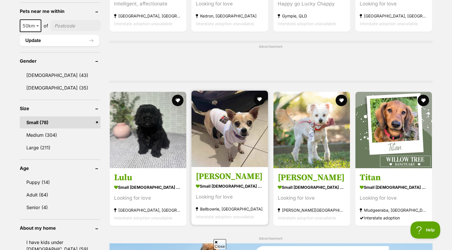
click at [226, 133] on img at bounding box center [229, 129] width 76 height 76
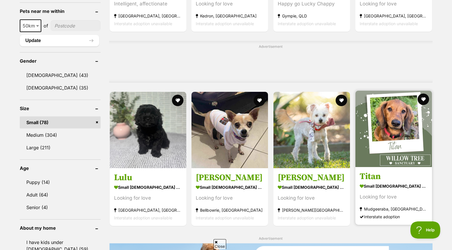
click at [393, 171] on h3 "Titan" at bounding box center [393, 176] width 68 height 11
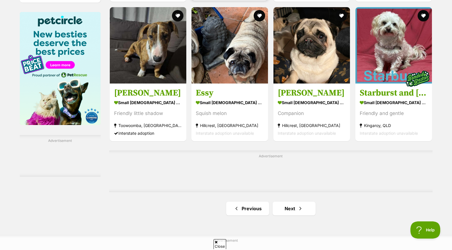
scroll to position [888, 0]
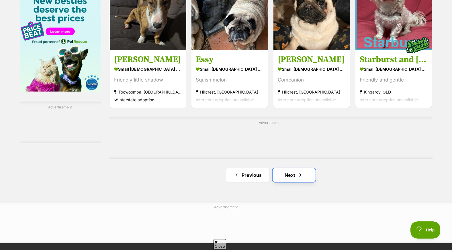
click at [296, 168] on link "Next" at bounding box center [293, 175] width 43 height 14
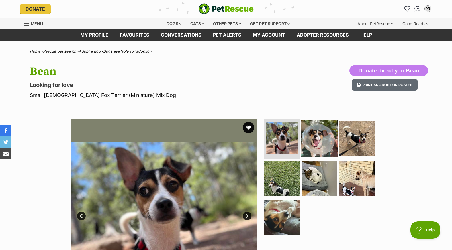
click at [325, 137] on img at bounding box center [319, 138] width 37 height 37
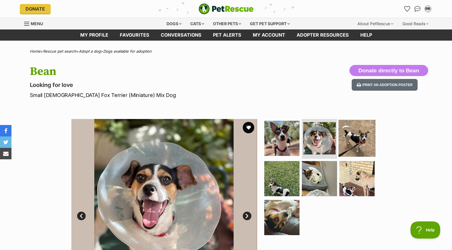
click at [366, 135] on img at bounding box center [356, 138] width 37 height 37
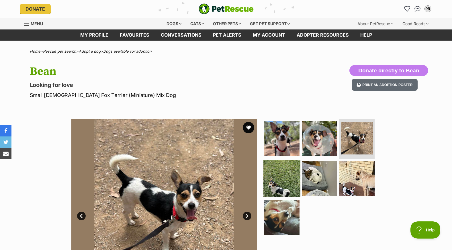
click at [290, 176] on img at bounding box center [281, 178] width 37 height 37
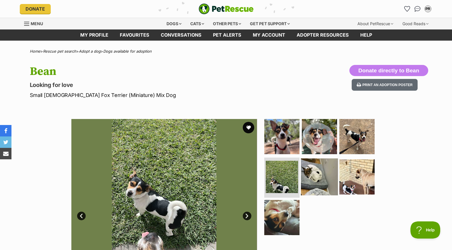
click at [324, 172] on img at bounding box center [319, 177] width 37 height 37
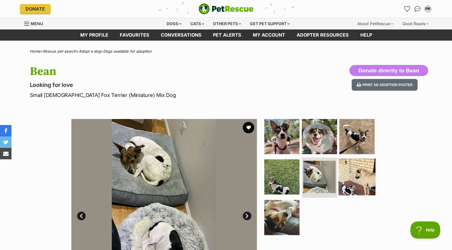
click at [364, 170] on img at bounding box center [356, 177] width 37 height 37
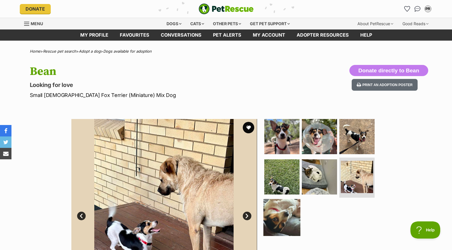
click at [288, 217] on img at bounding box center [281, 217] width 37 height 37
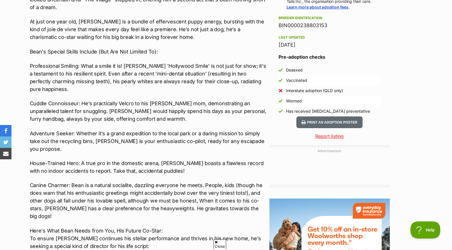
scroll to position [458, 0]
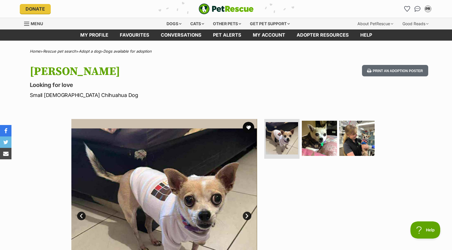
click at [248, 215] on link "Next" at bounding box center [247, 216] width 9 height 9
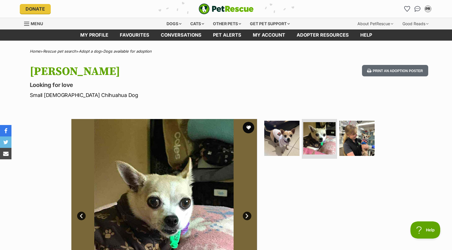
click at [248, 217] on link "Next" at bounding box center [247, 216] width 9 height 9
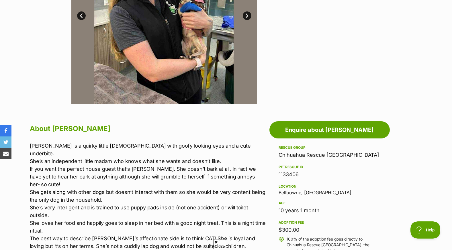
scroll to position [258, 0]
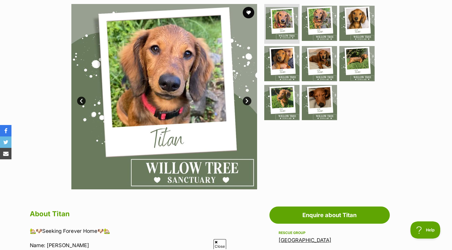
scroll to position [143, 0]
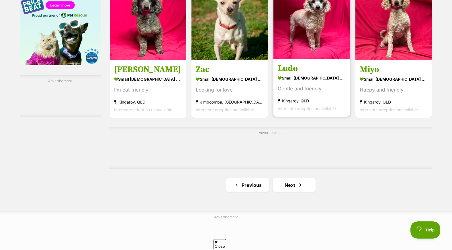
scroll to position [917, 0]
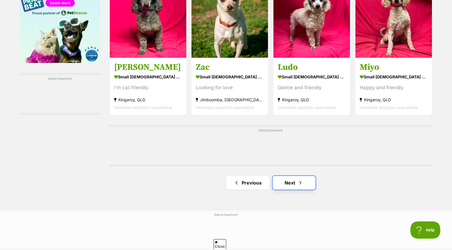
click at [304, 176] on link "Next" at bounding box center [293, 183] width 43 height 14
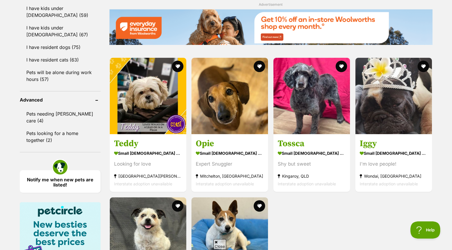
scroll to position [687, 0]
